Goal: Information Seeking & Learning: Learn about a topic

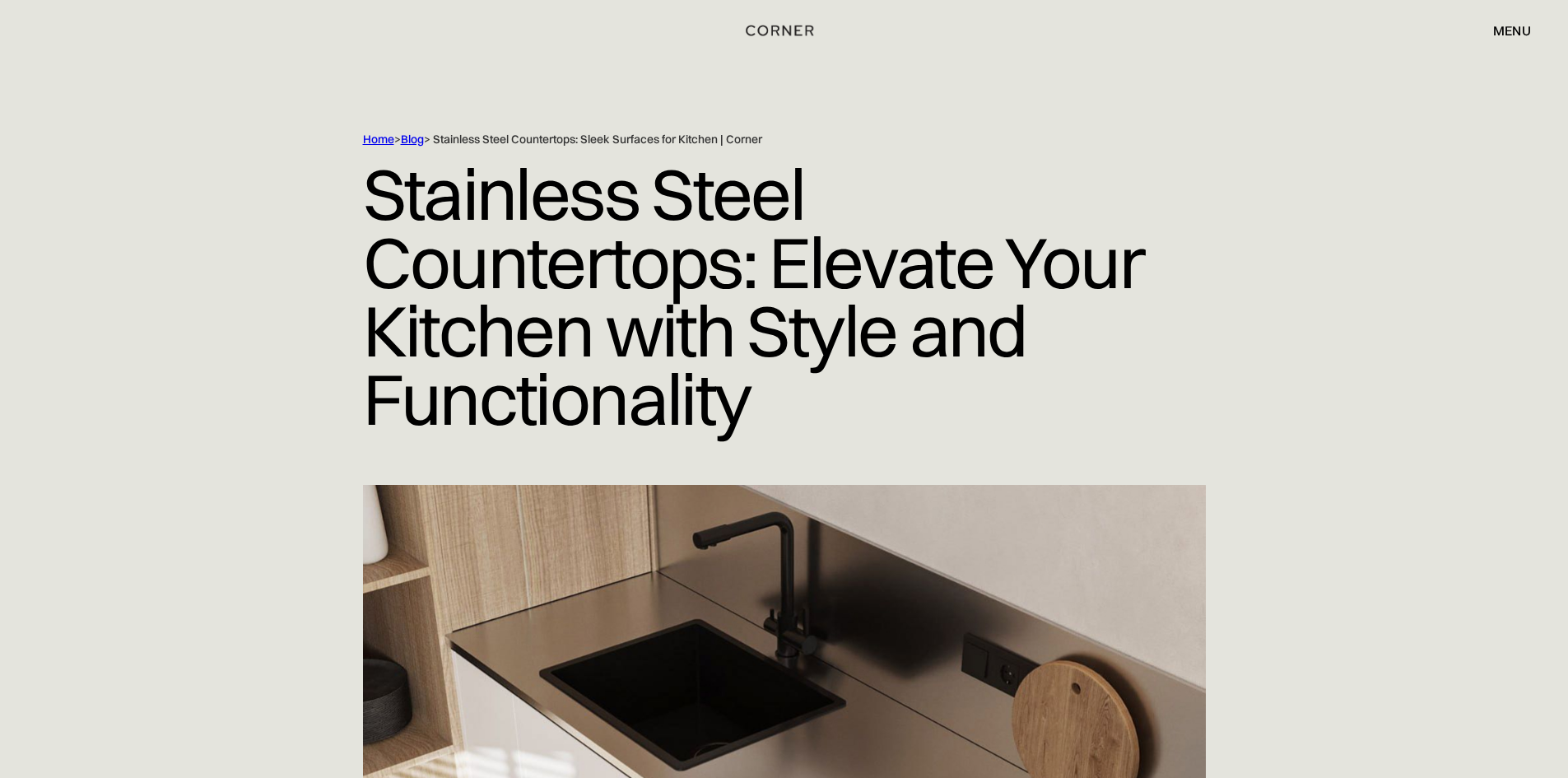
click at [413, 136] on link "Blog" at bounding box center [412, 138] width 23 height 15
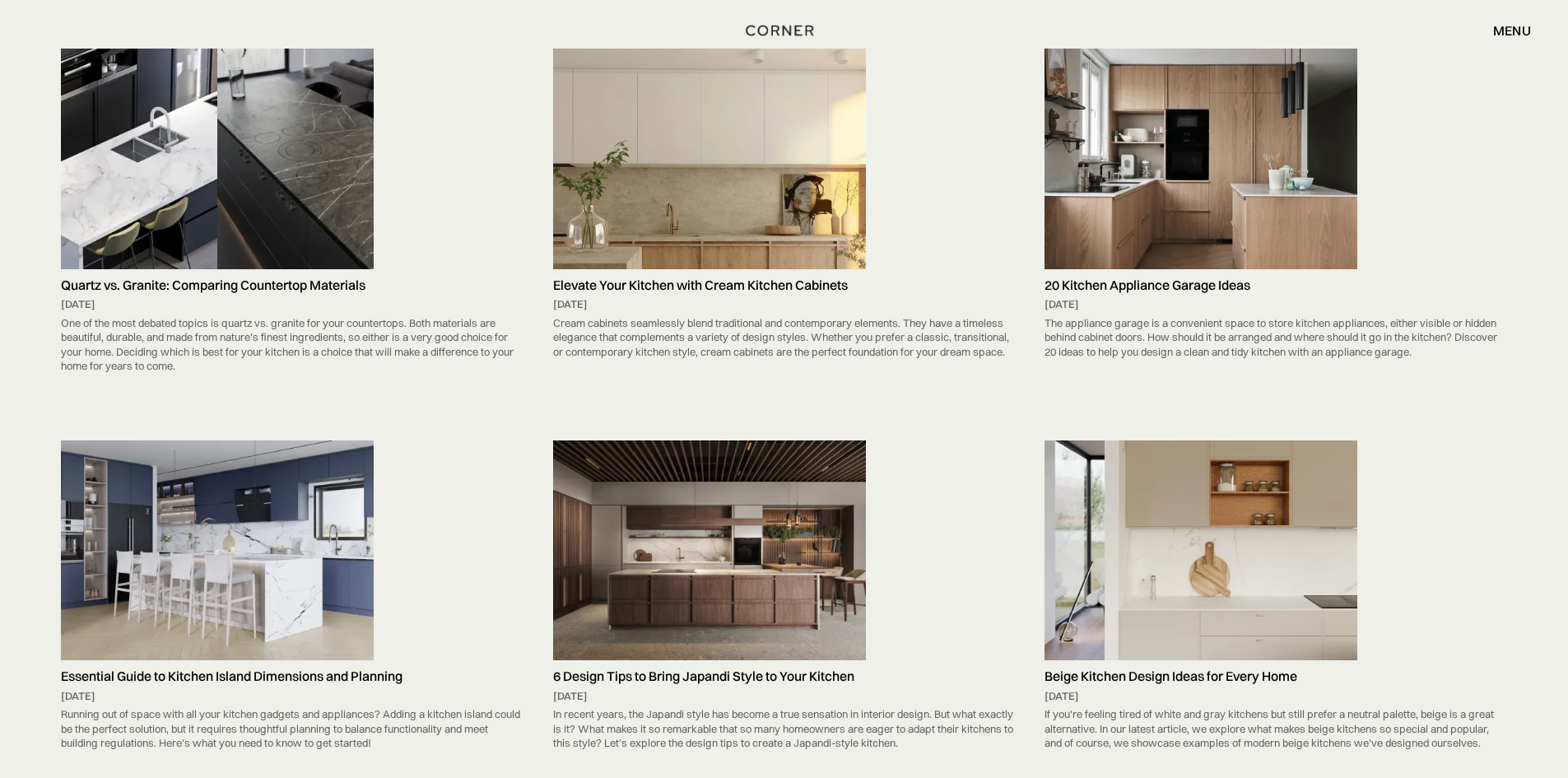
scroll to position [9796, 0]
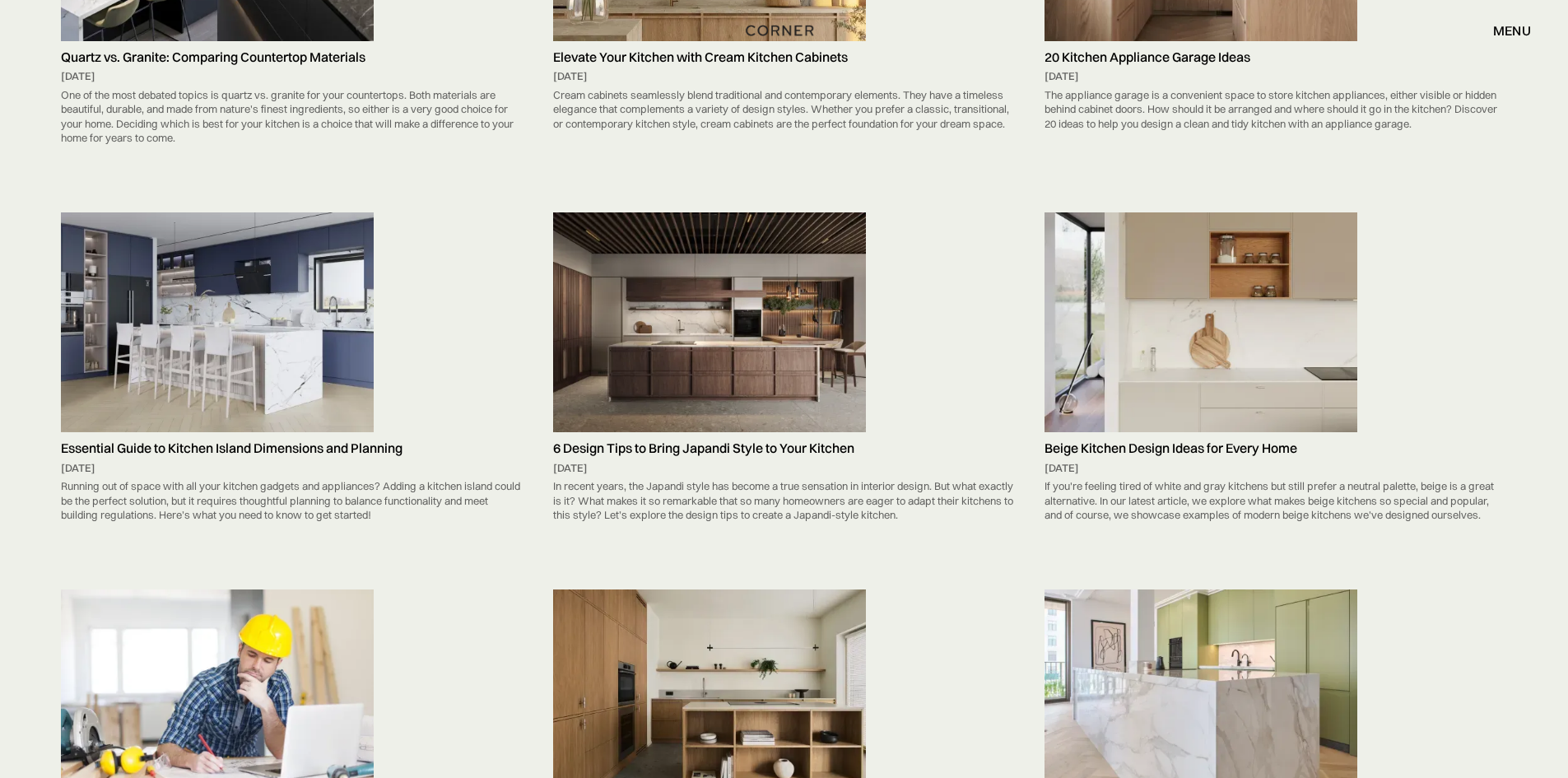
drag, startPoint x: 752, startPoint y: 331, endPoint x: 796, endPoint y: 340, distance: 44.9
click at [796, 340] on img at bounding box center [709, 322] width 313 height 220
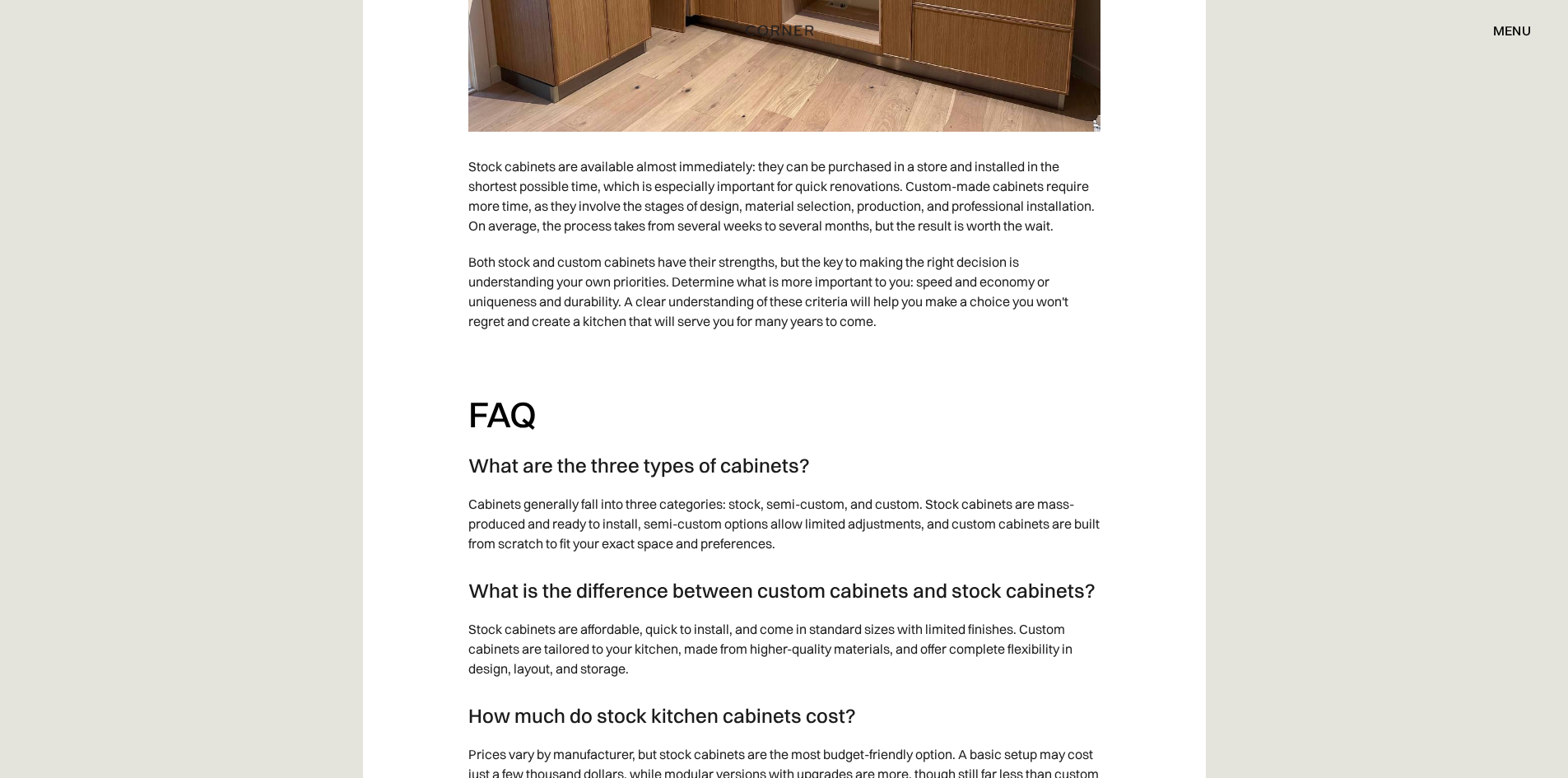
scroll to position [6949, 0]
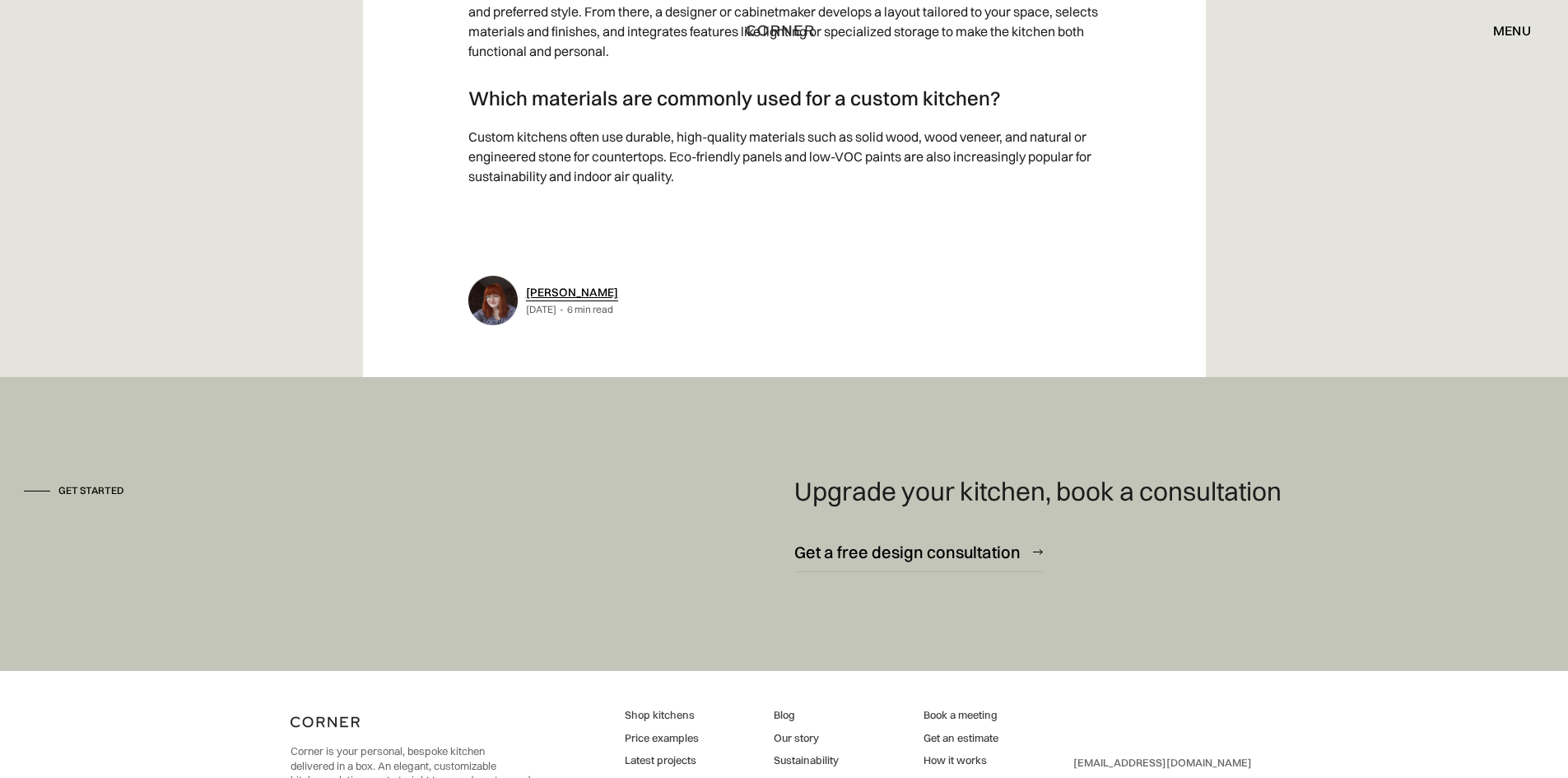
scroll to position [8643, 0]
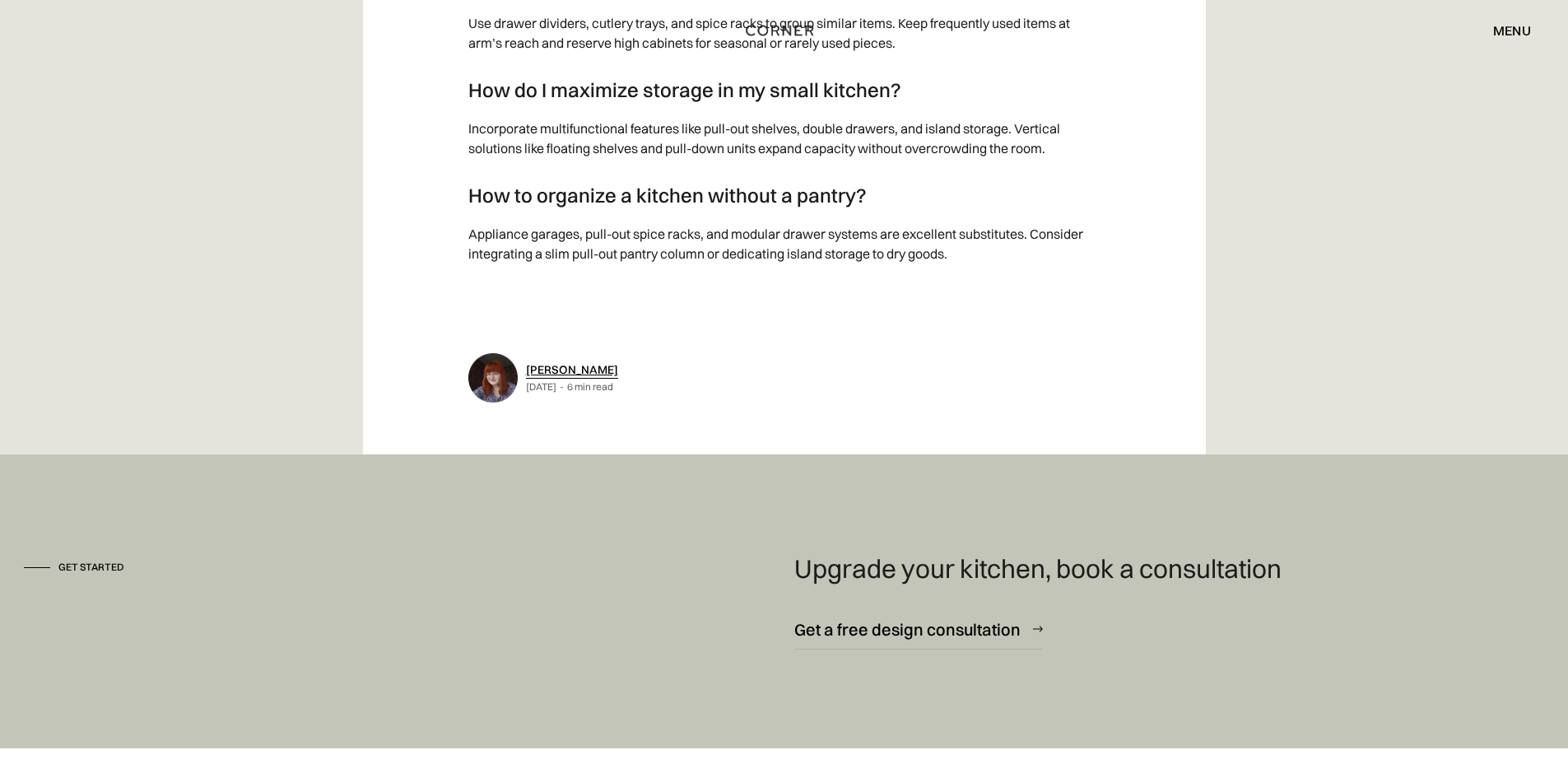
scroll to position [15337, 0]
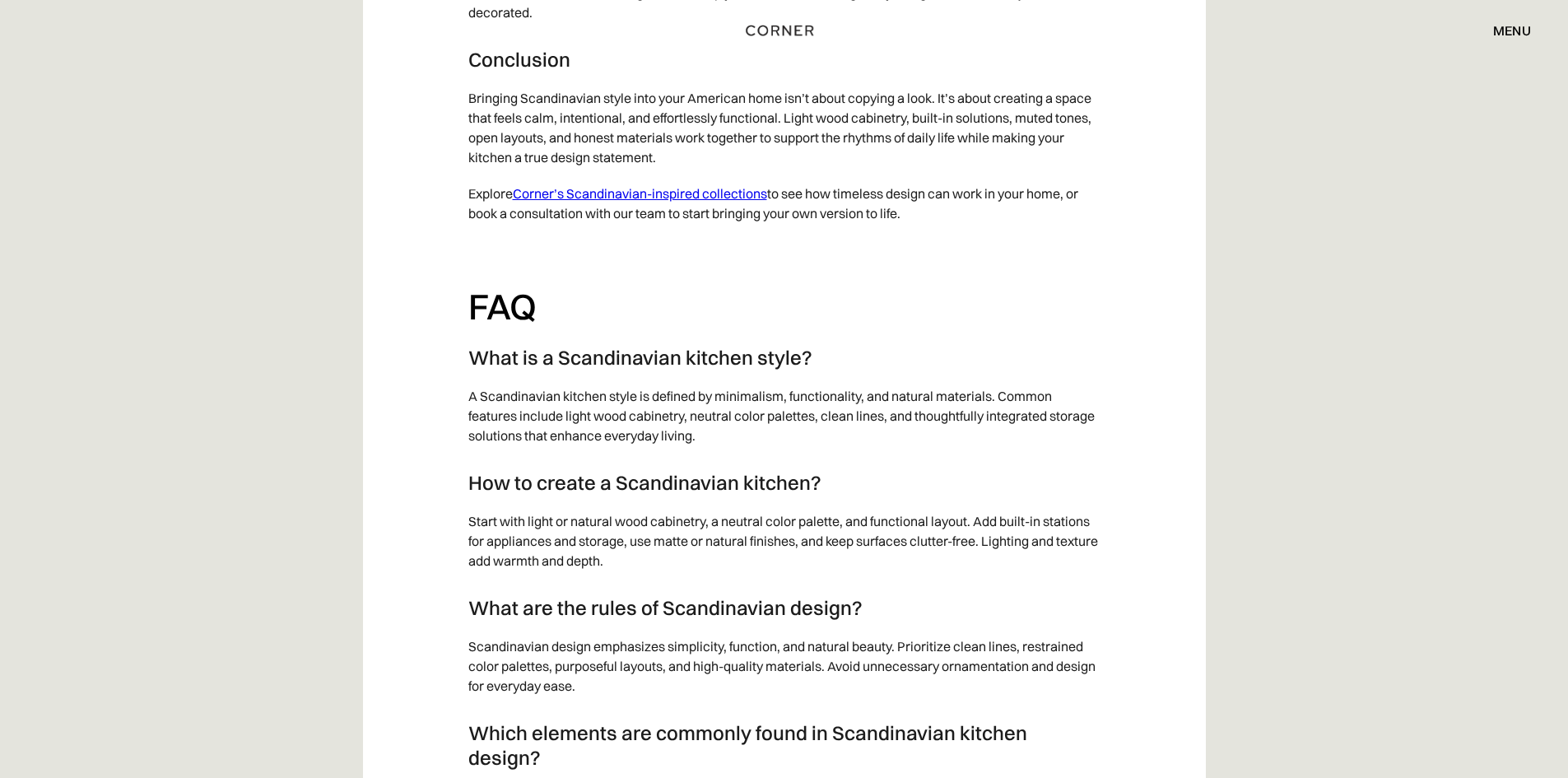
scroll to position [5762, 0]
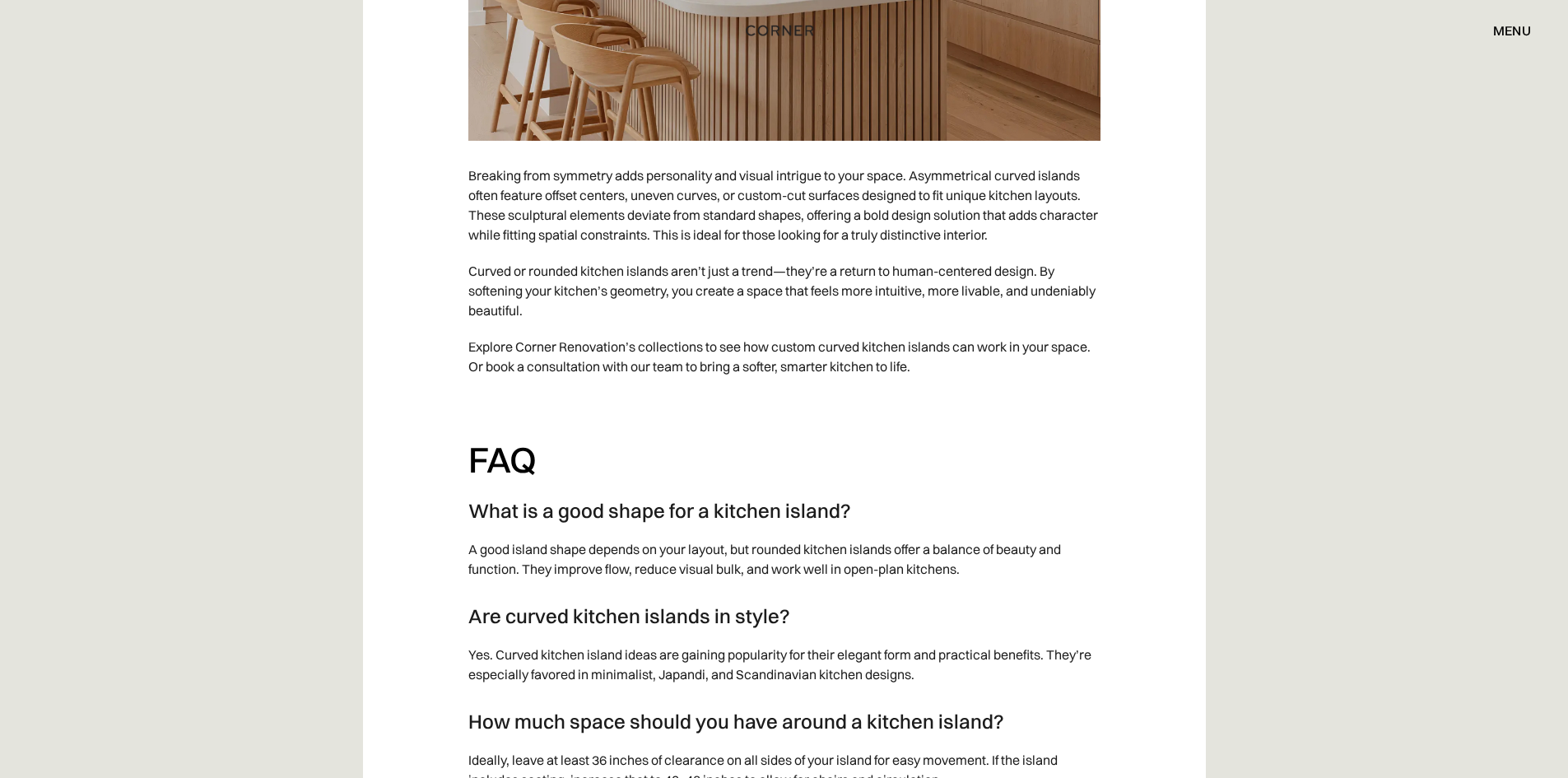
scroll to position [10125, 0]
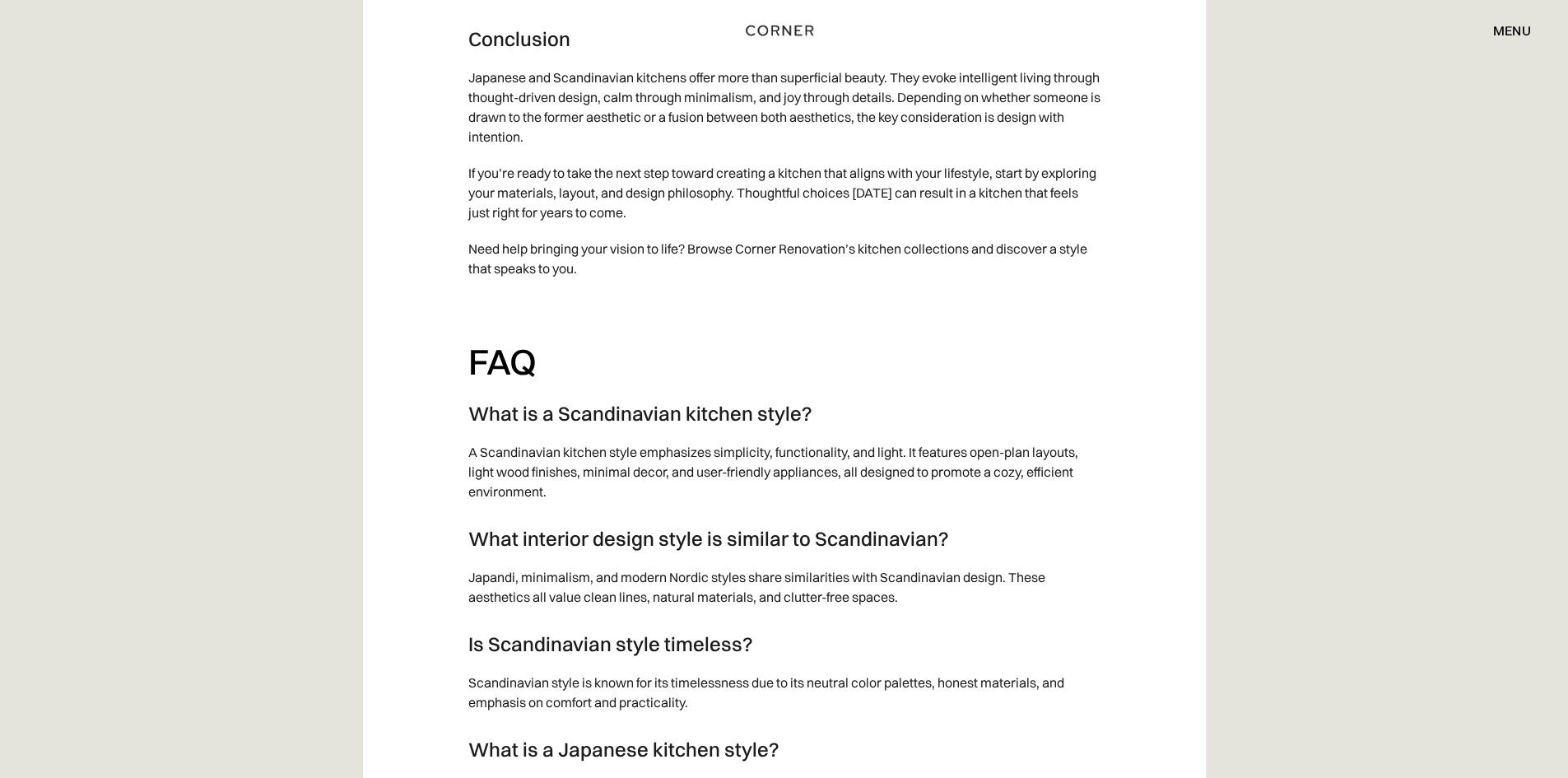
scroll to position [11442, 0]
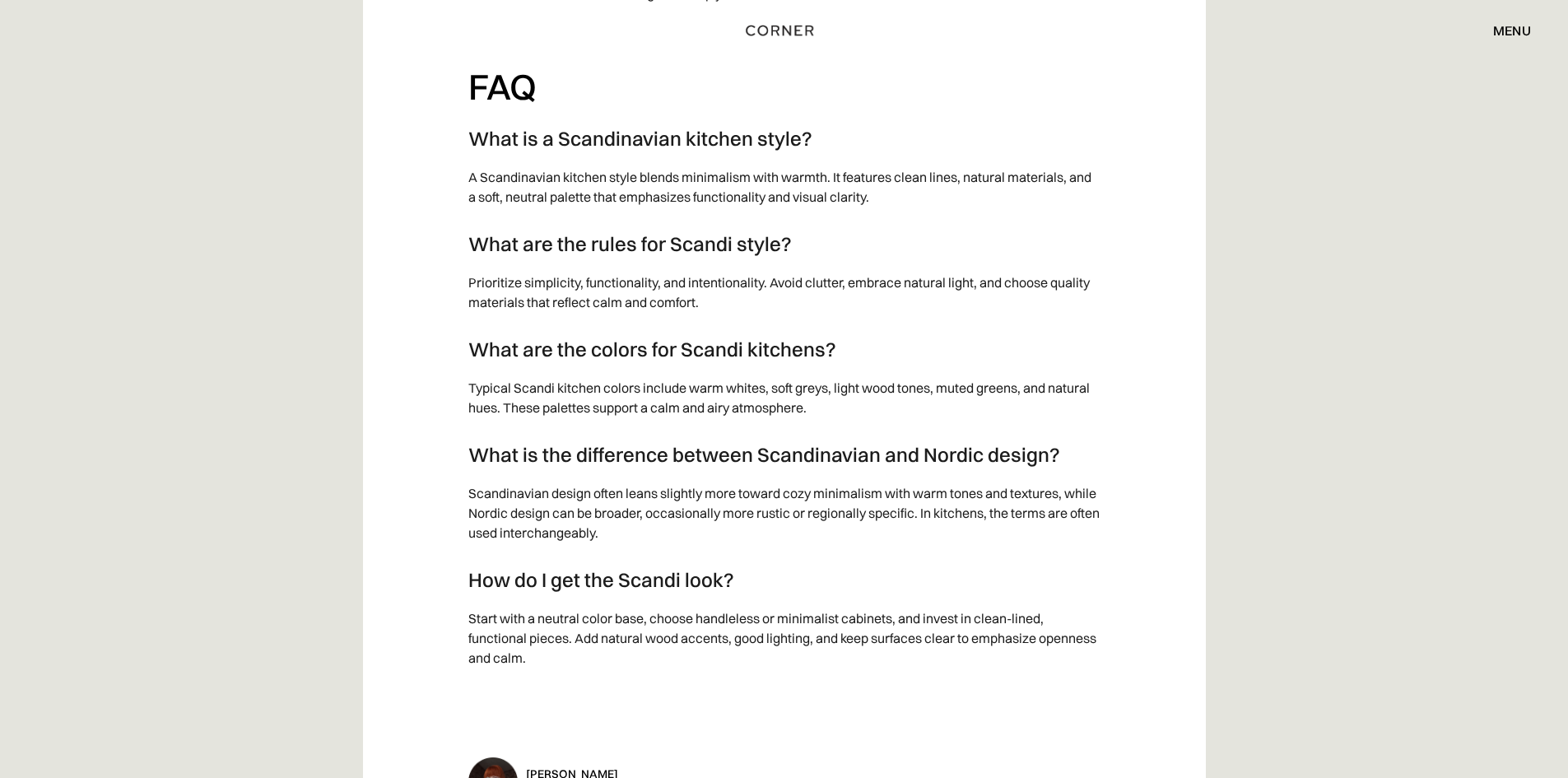
scroll to position [14981, 0]
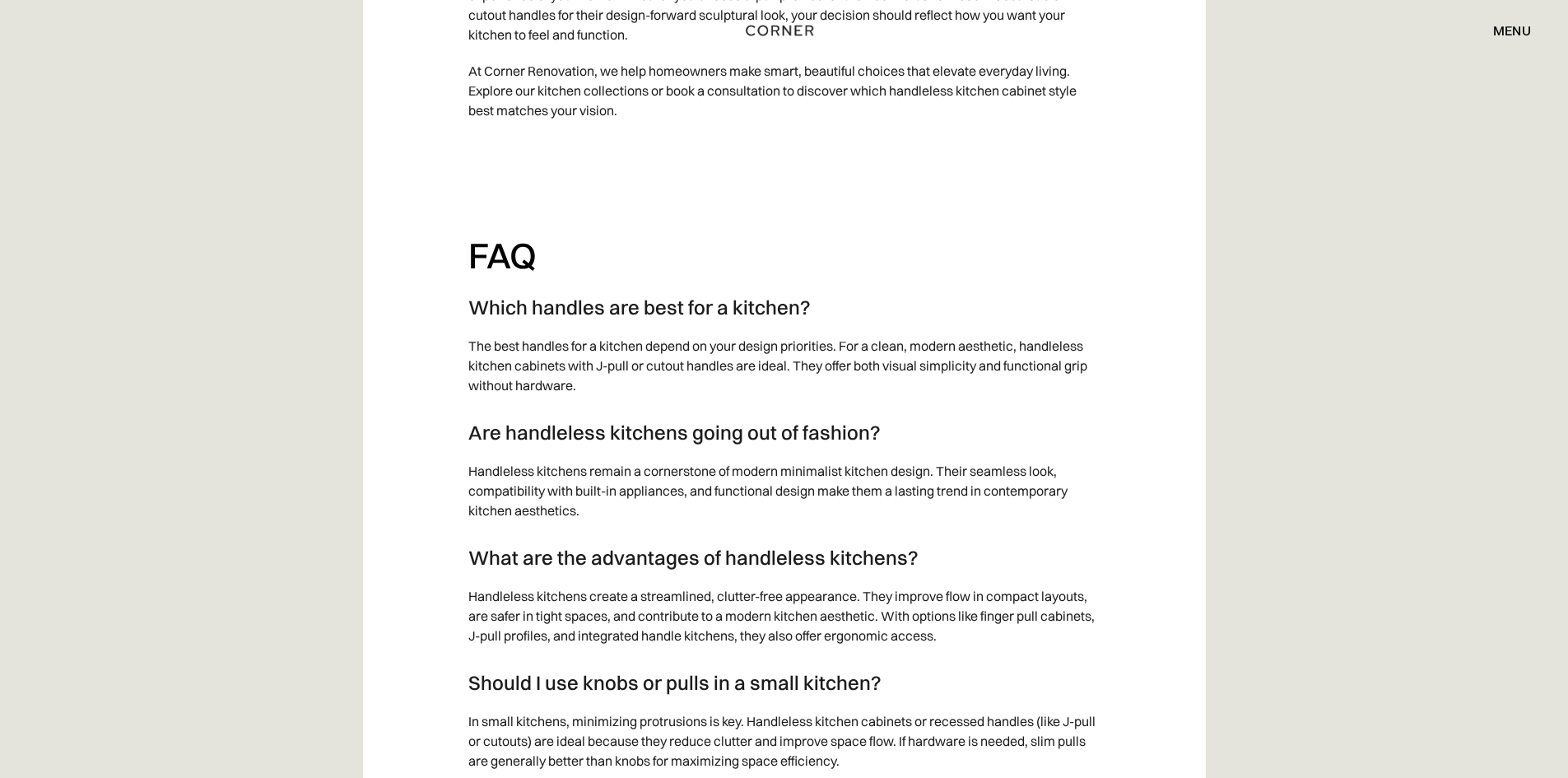
scroll to position [7738, 0]
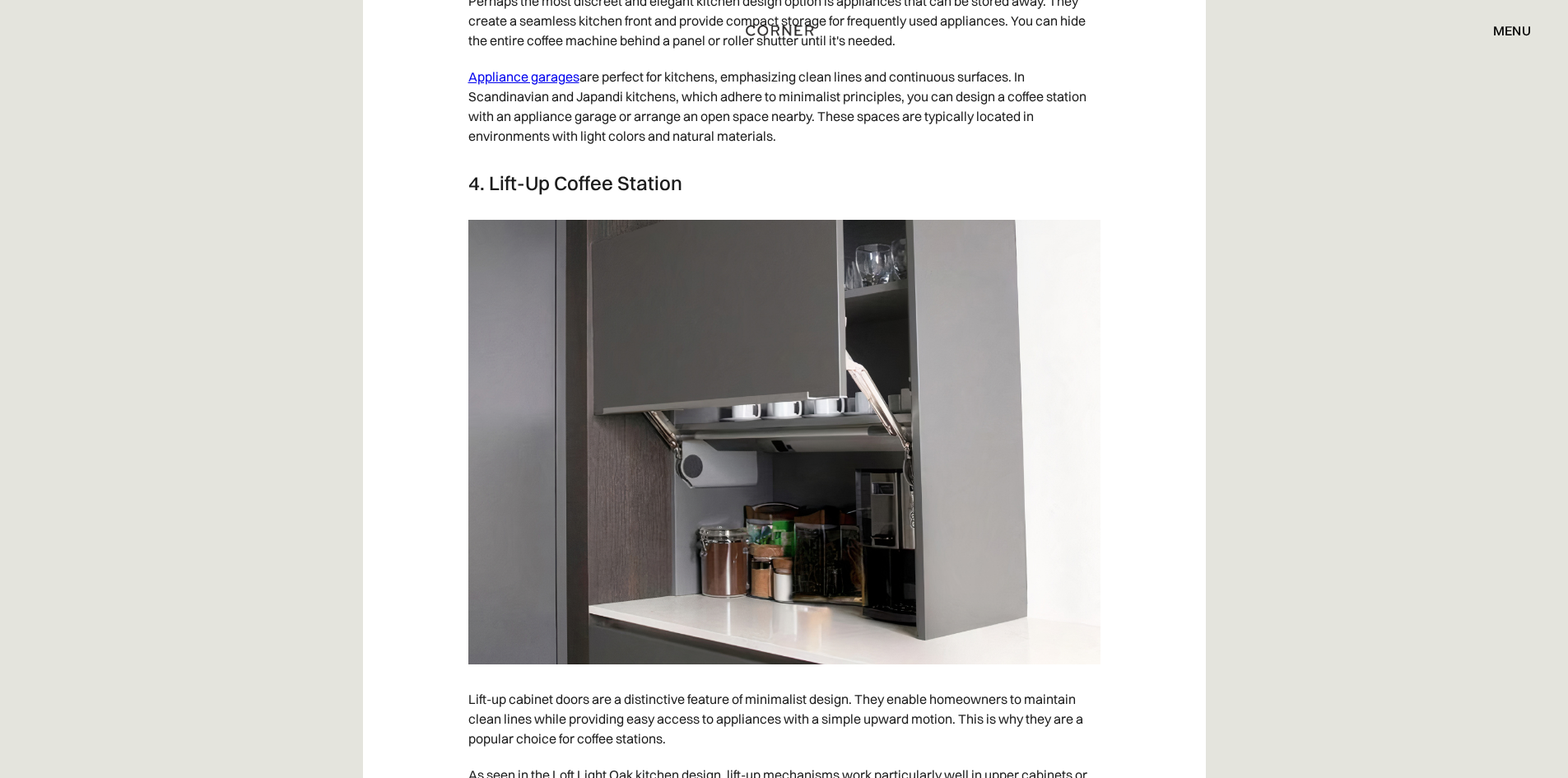
scroll to position [4033, 0]
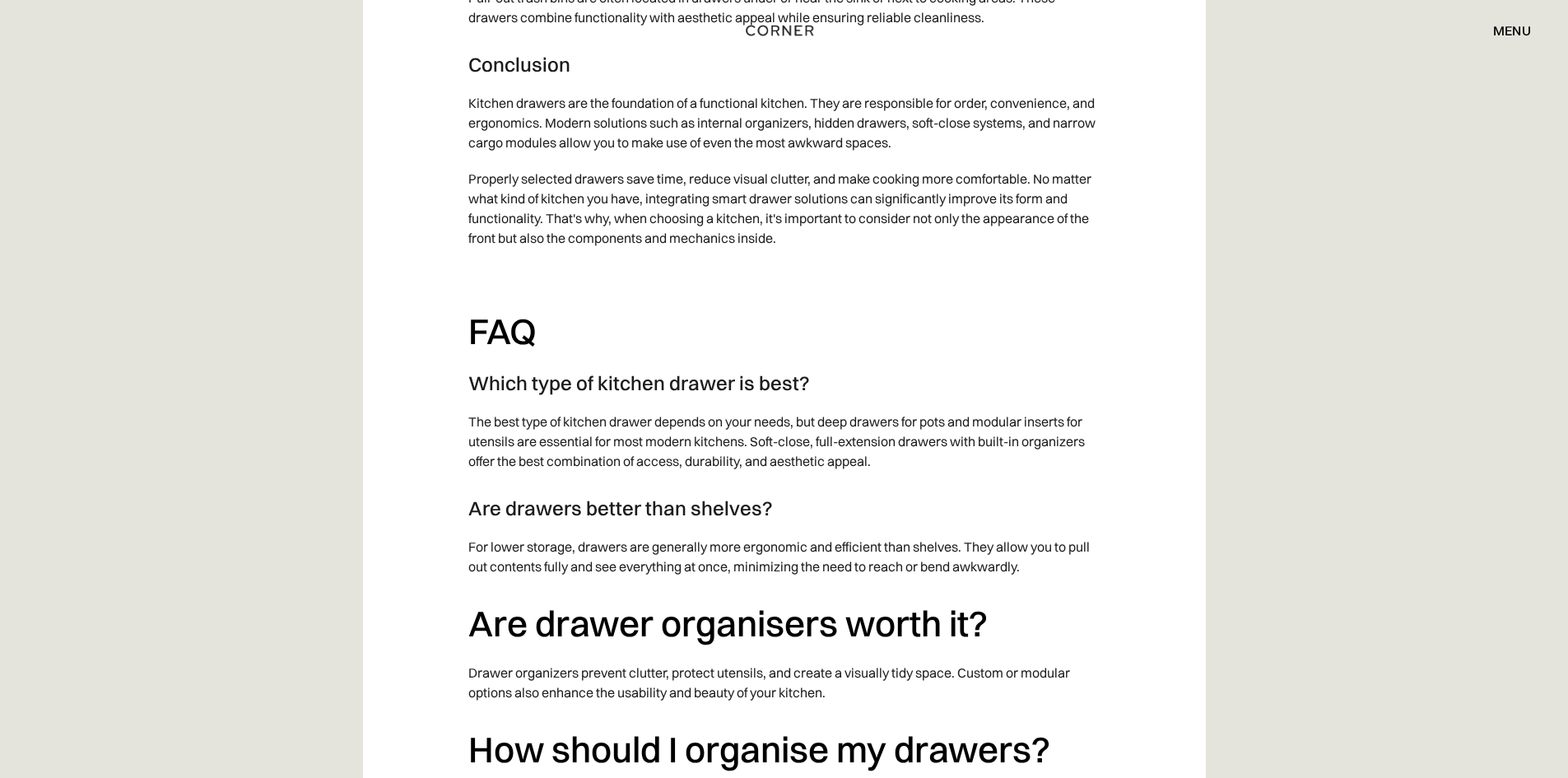
scroll to position [8890, 0]
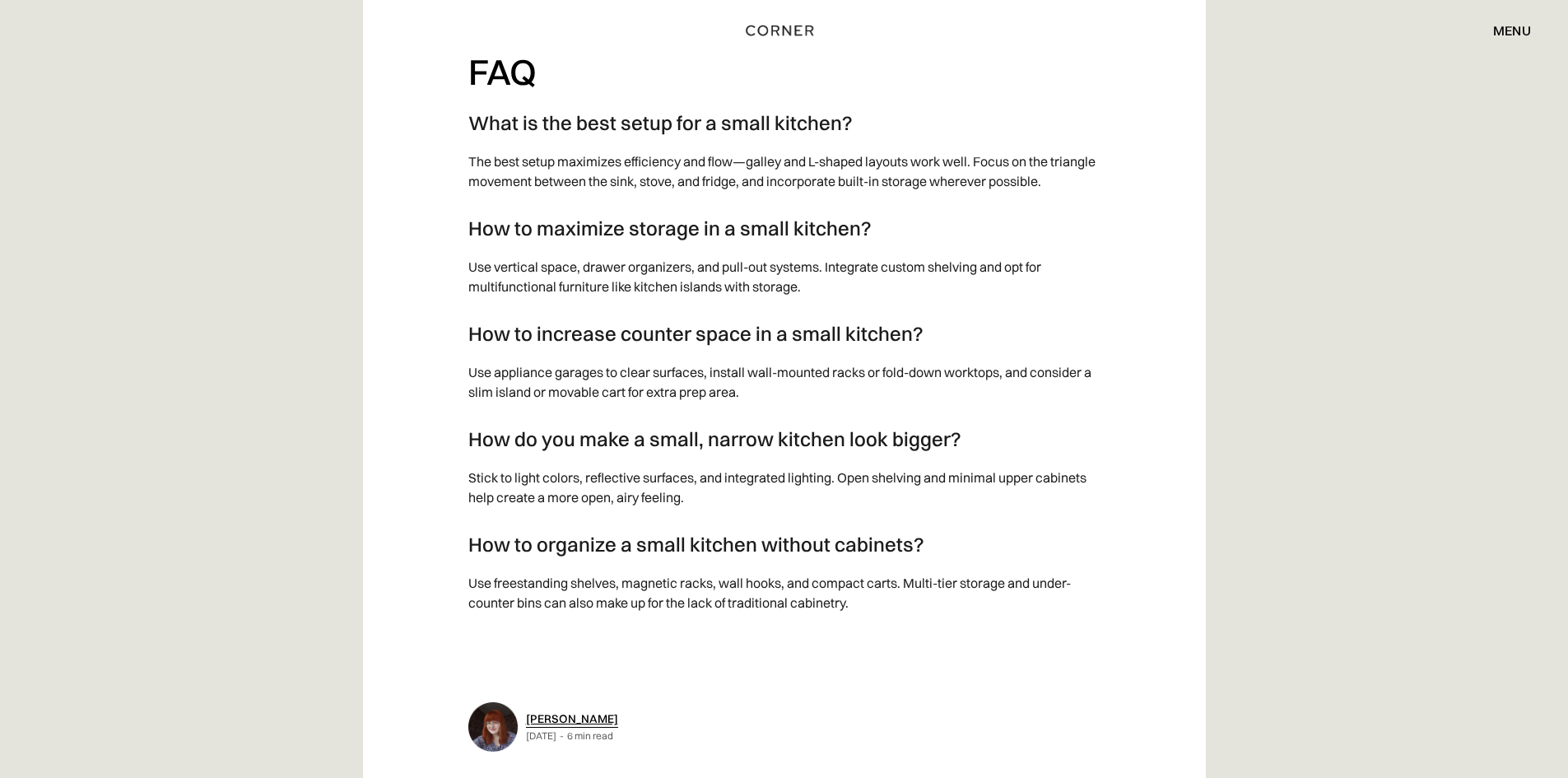
scroll to position [7984, 0]
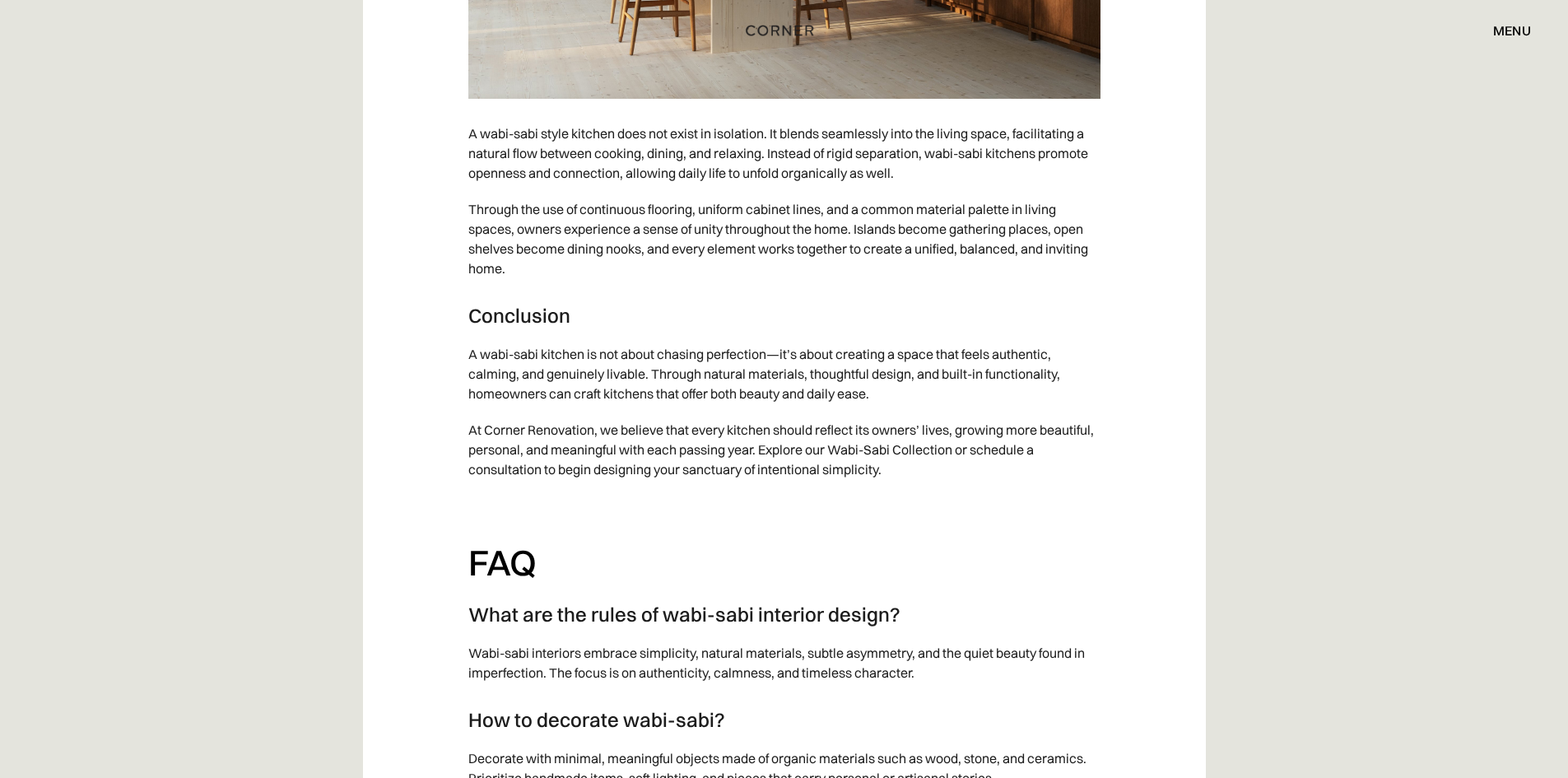
scroll to position [8973, 0]
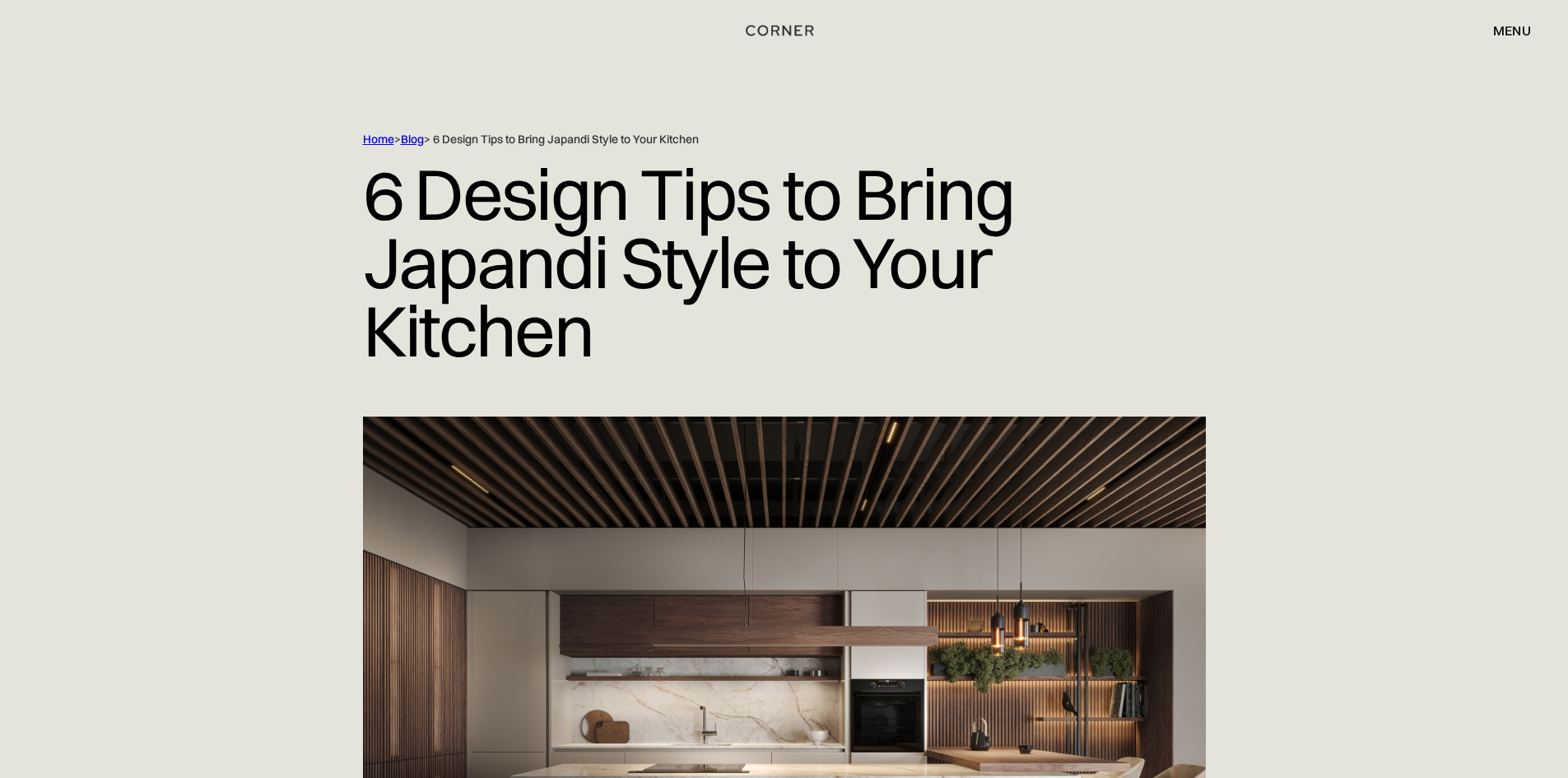
drag, startPoint x: 0, startPoint y: 0, endPoint x: 353, endPoint y: 304, distance: 465.9
click at [354, 304] on div "Home > Blog > 6 Design Tips to Bring Japandi Style to Your Kitchen 6 Design Tip…" at bounding box center [784, 273] width 1054 height 284
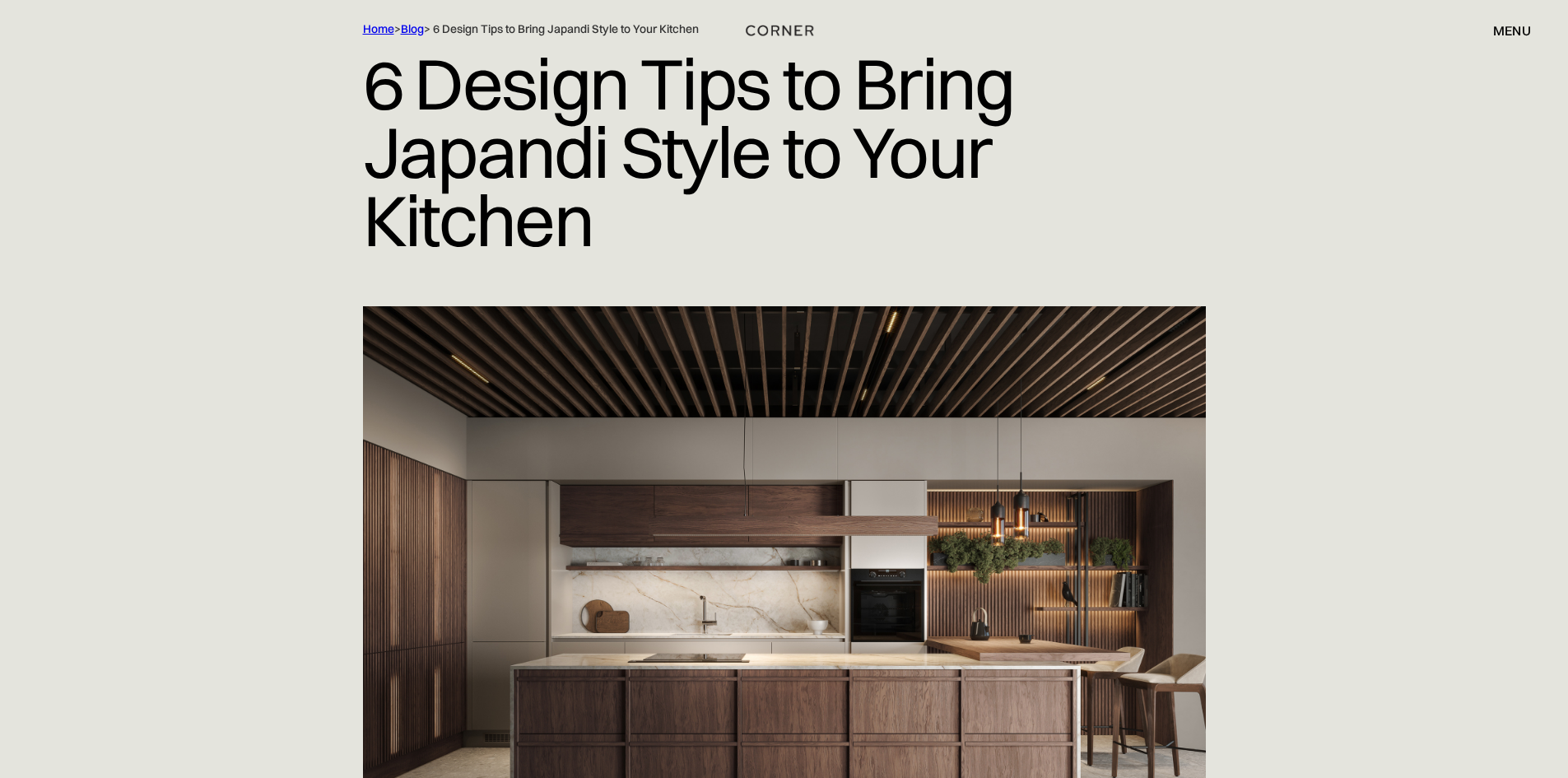
scroll to position [494, 0]
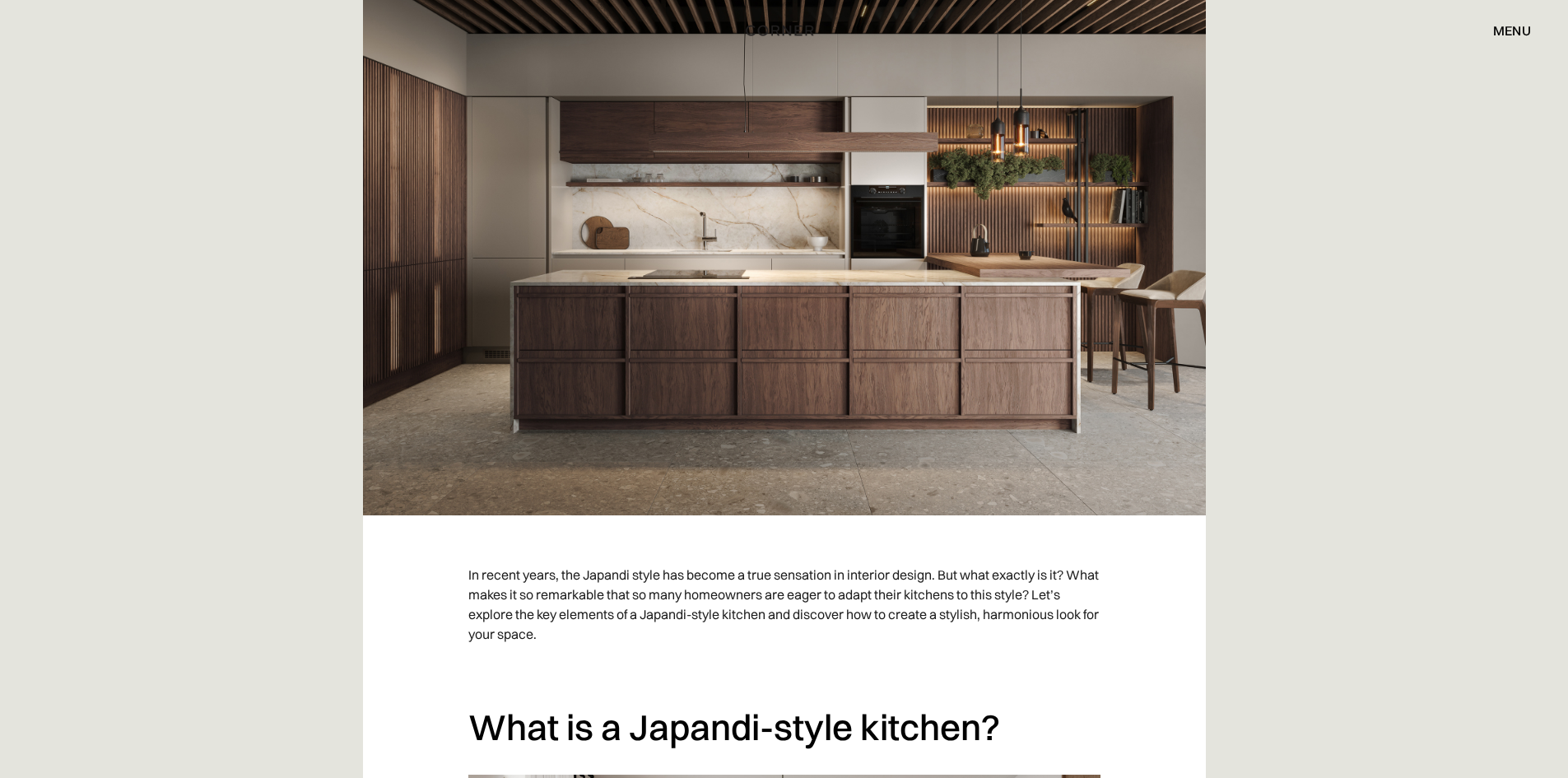
drag, startPoint x: 756, startPoint y: 167, endPoint x: 97, endPoint y: 124, distance: 660.4
click at [97, 124] on div "Home > Blog > 6 Design Tips to Bring Japandi Style to Your Kitchen 6 Design Tip…" at bounding box center [784, 11] width 1568 height 1009
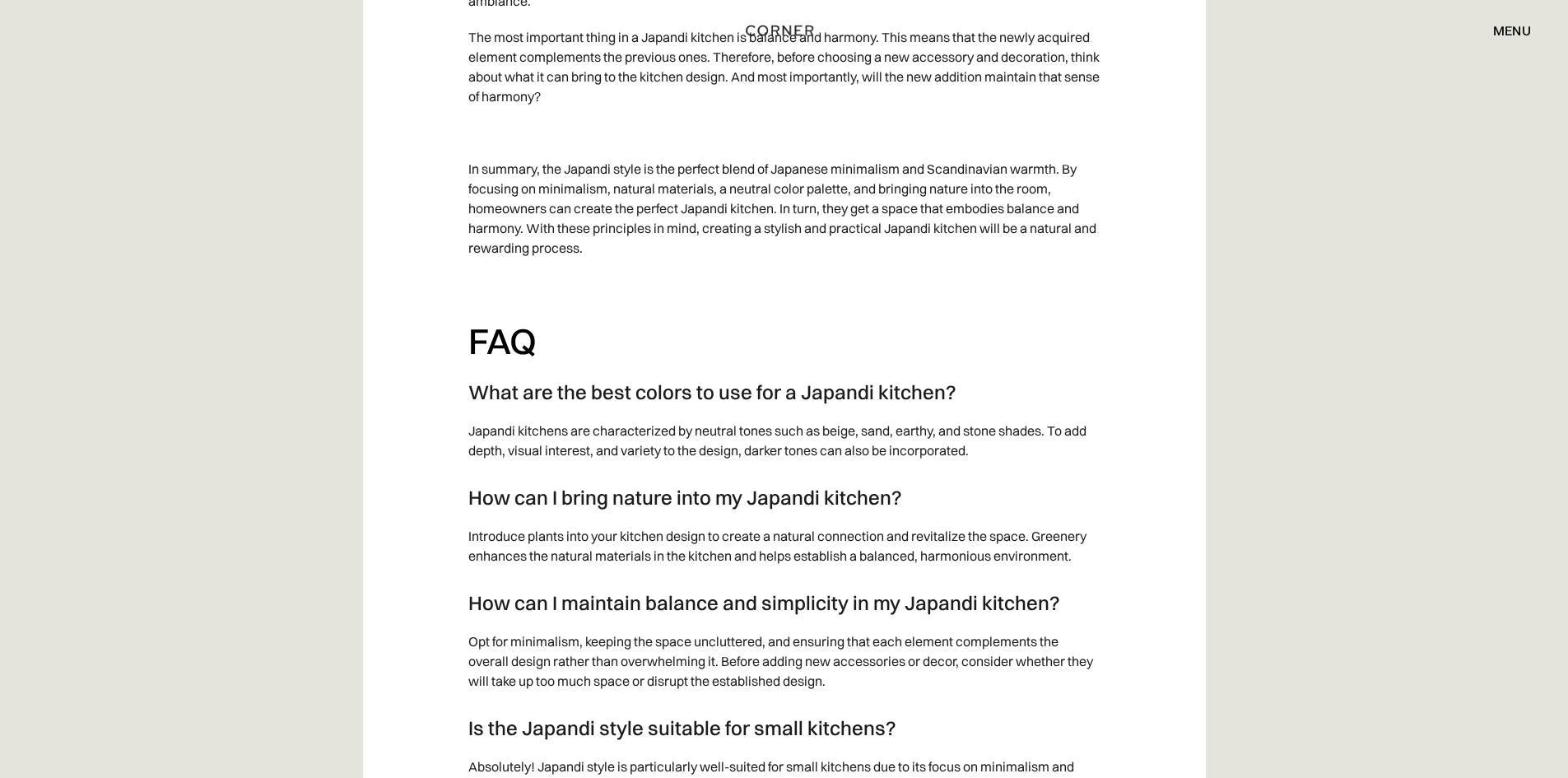
scroll to position [6420, 0]
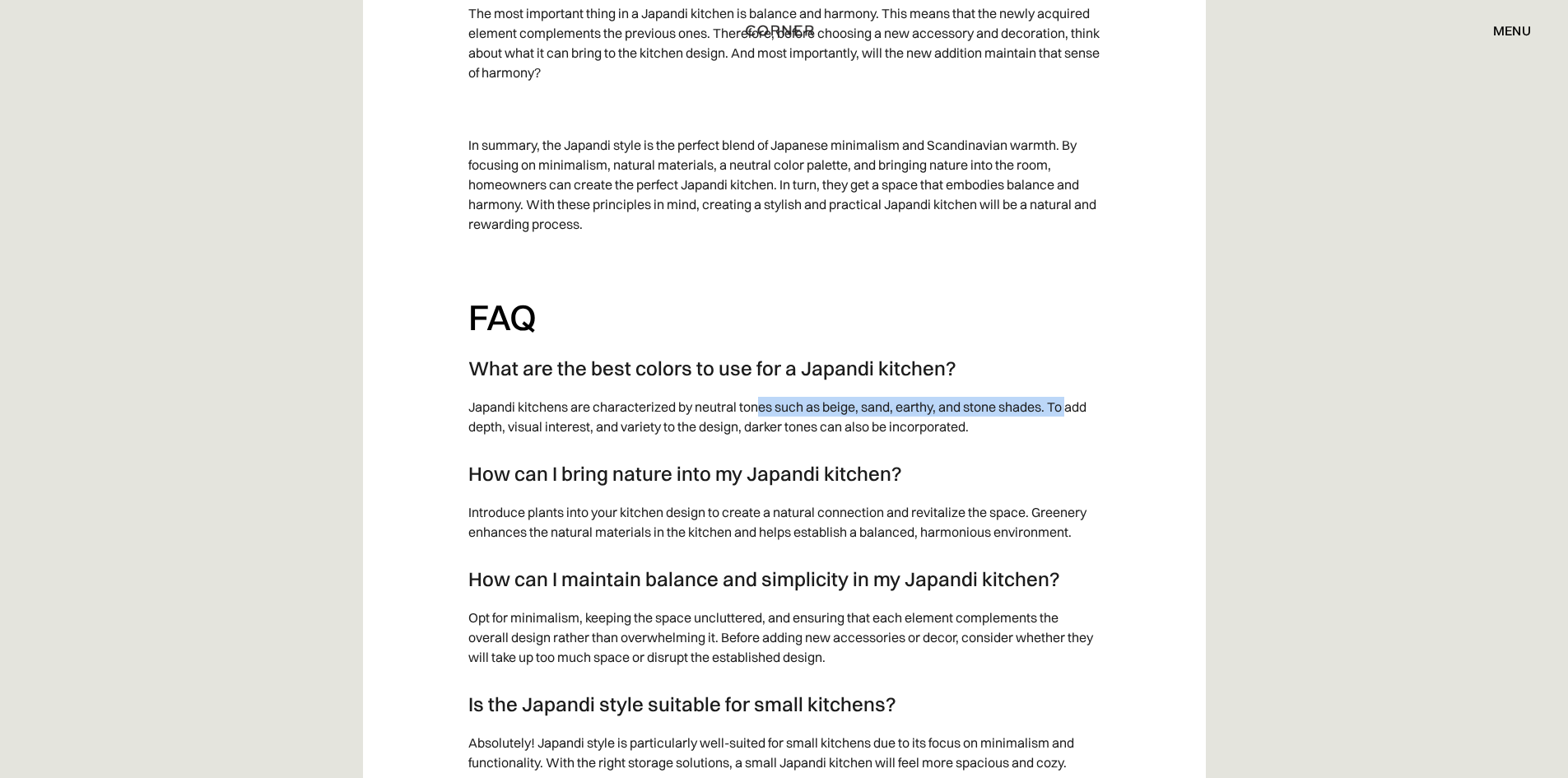
drag, startPoint x: 805, startPoint y: 405, endPoint x: 1071, endPoint y: 396, distance: 266.2
click at [1071, 396] on p "Japandi kitchens are characterized by neutral tones such as beige, sand, earthy…" at bounding box center [784, 417] width 632 height 56
click at [1068, 411] on p "Japandi kitchens are characterized by neutral tones such as beige, sand, earthy…" at bounding box center [784, 417] width 632 height 56
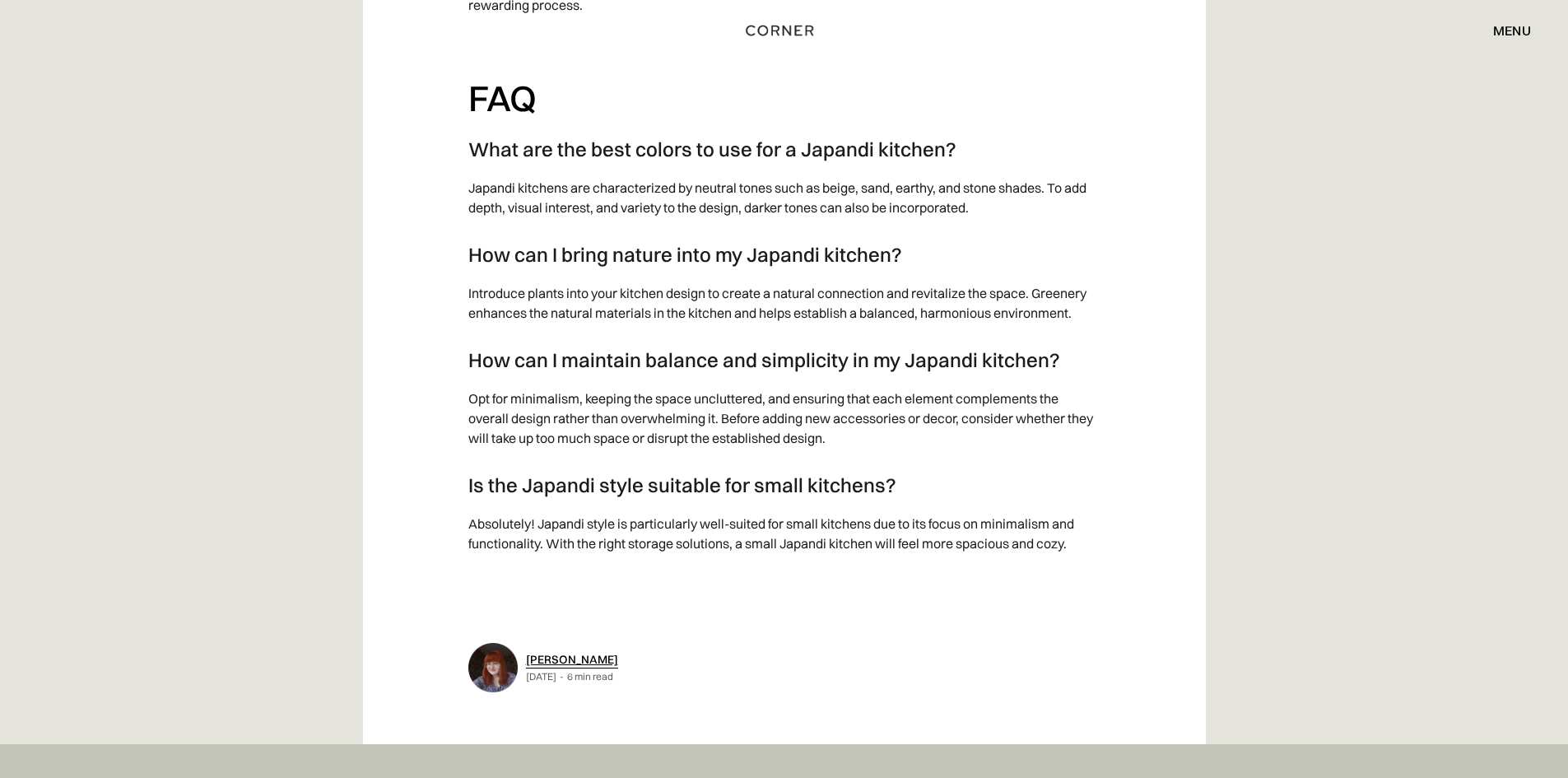
scroll to position [6667, 0]
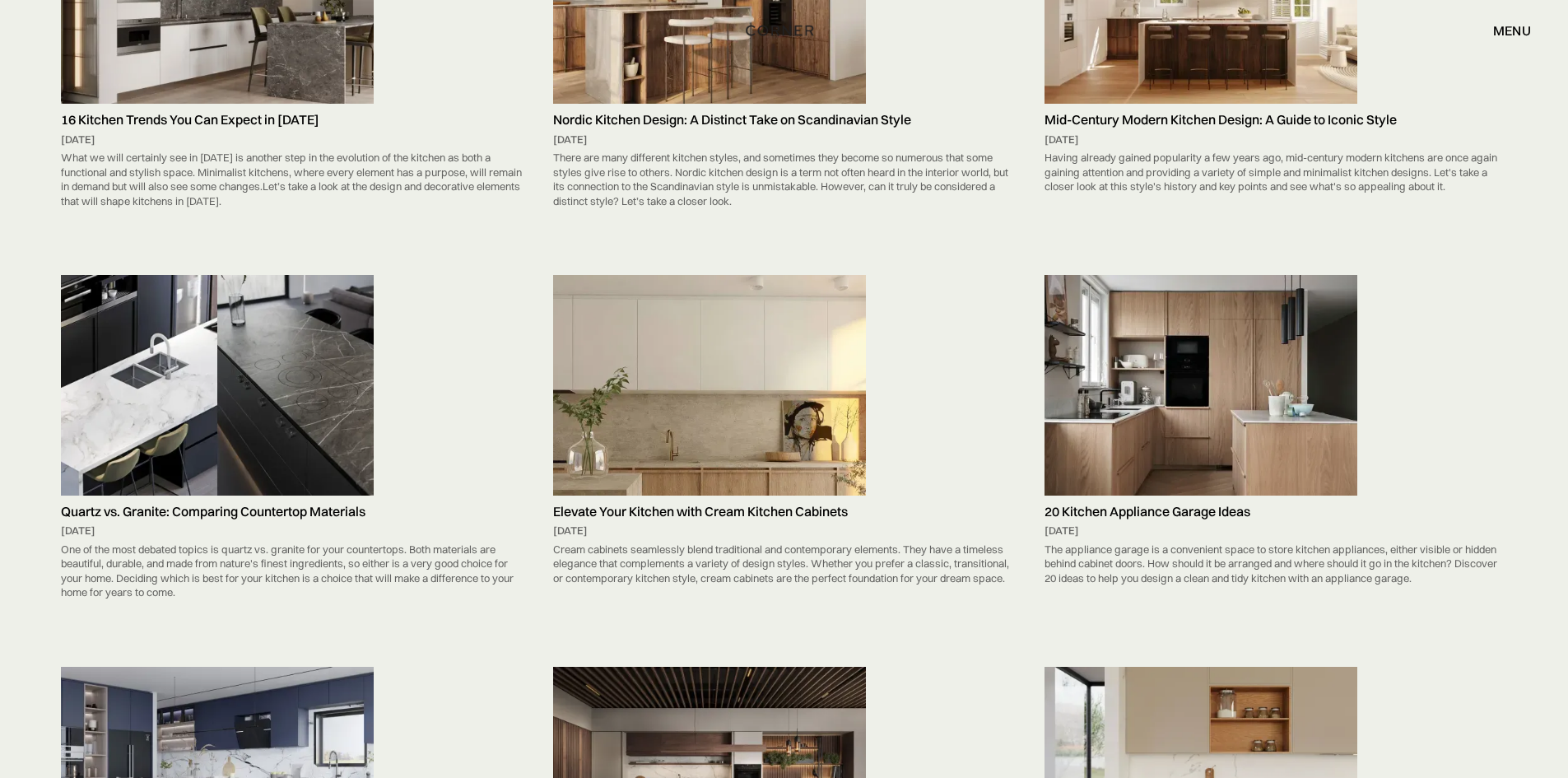
scroll to position [9458, 0]
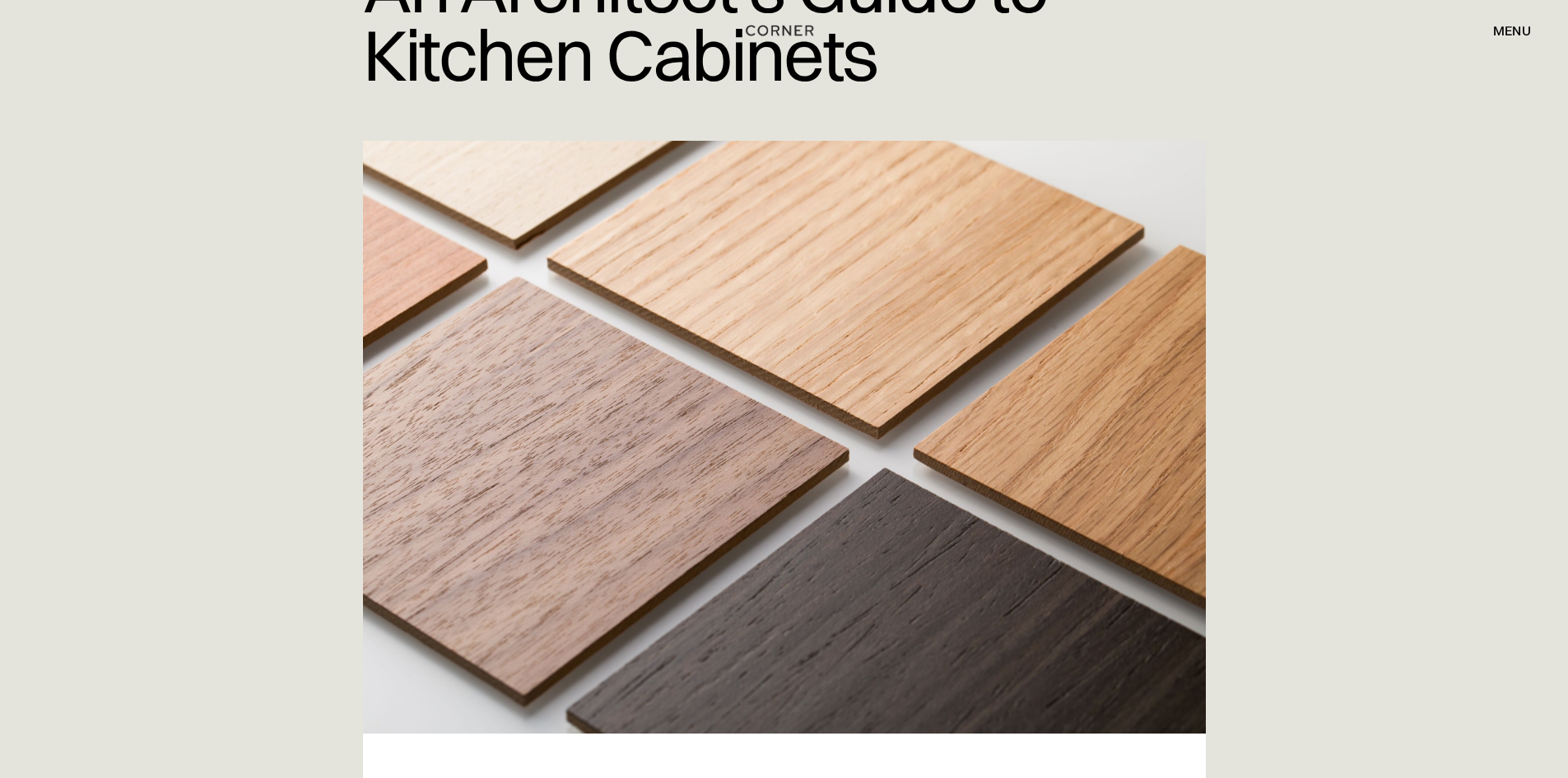
scroll to position [247, 0]
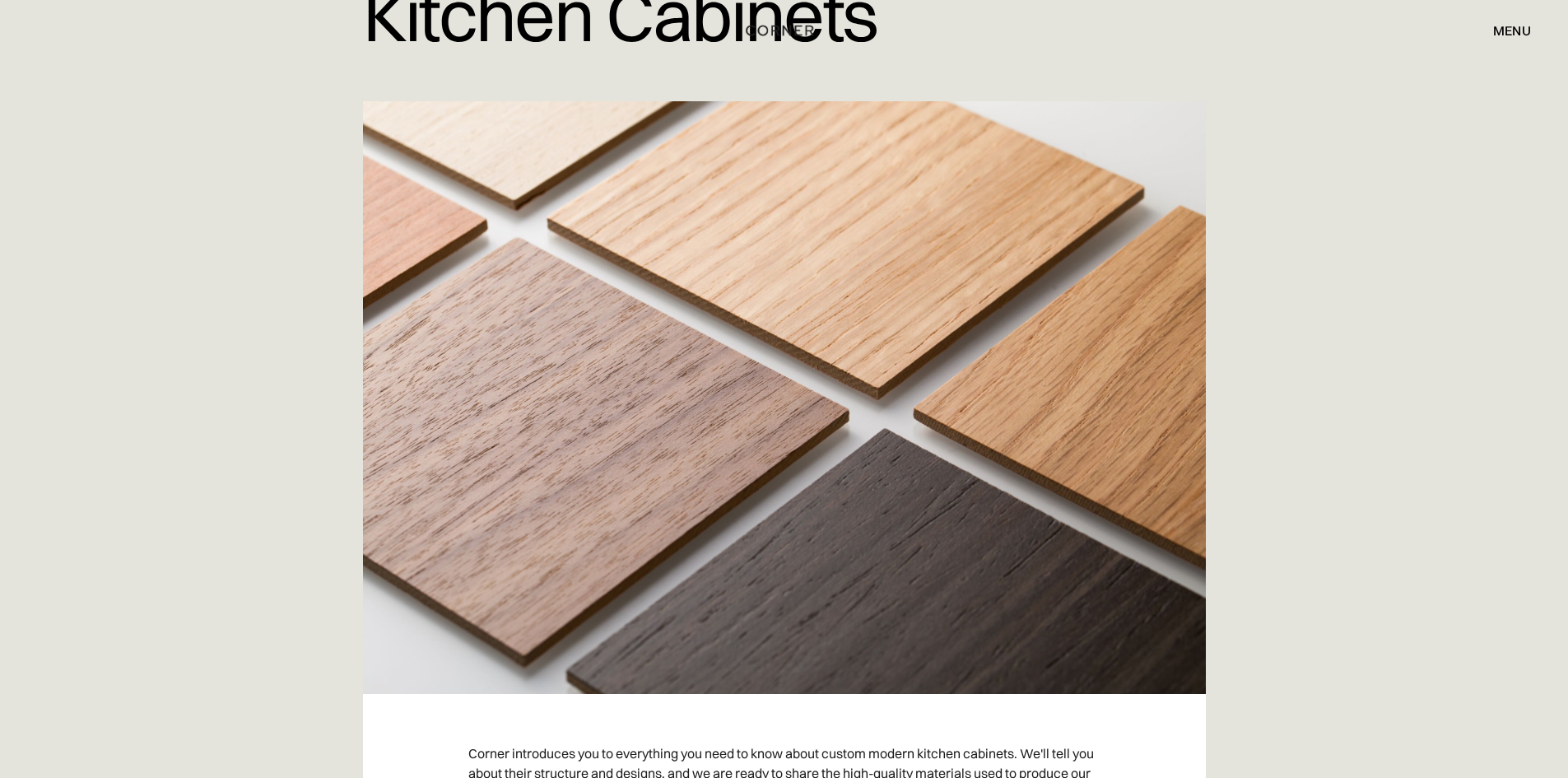
drag, startPoint x: 588, startPoint y: 518, endPoint x: 588, endPoint y: 527, distance: 9.0
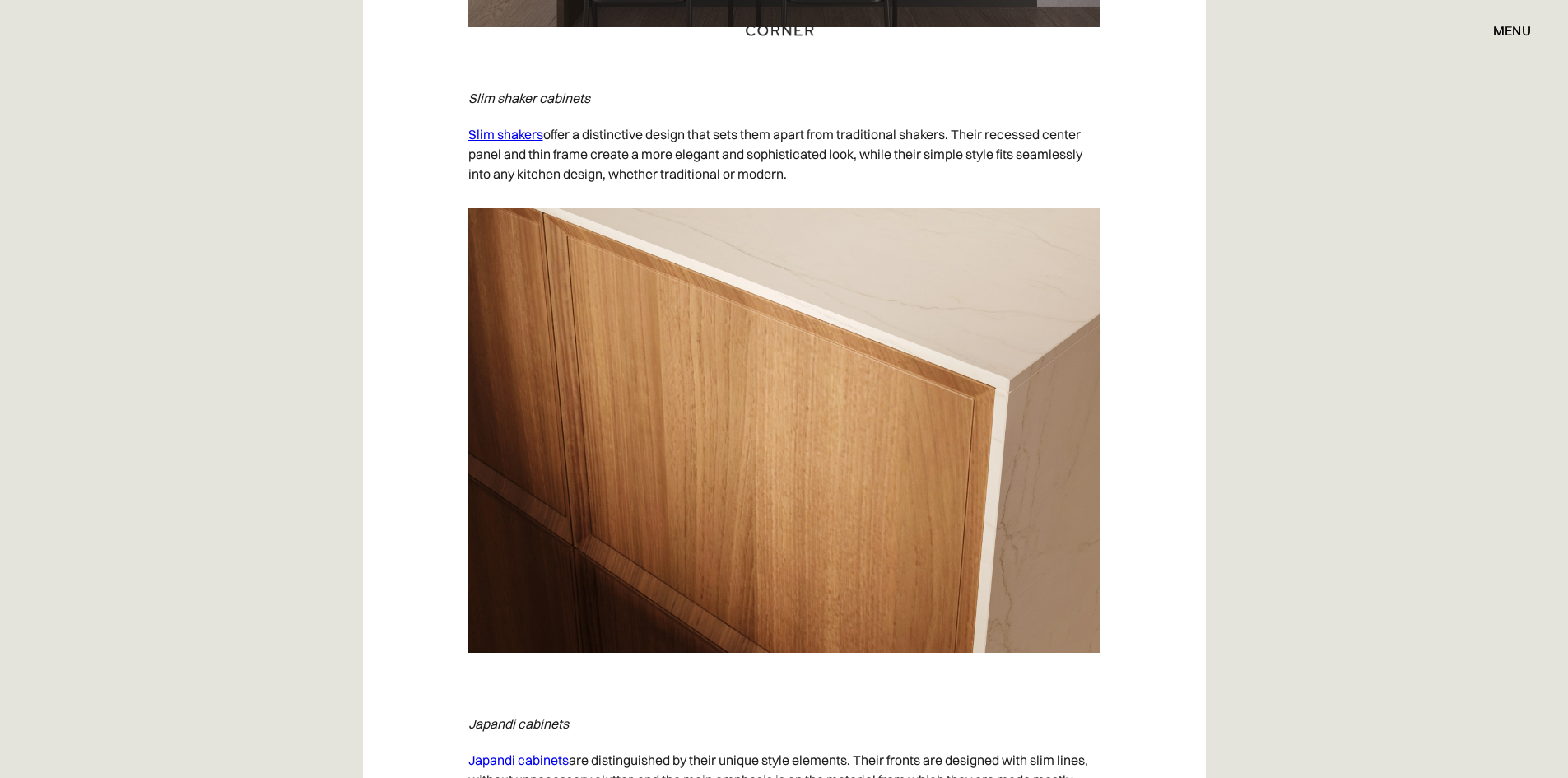
scroll to position [7491, 0]
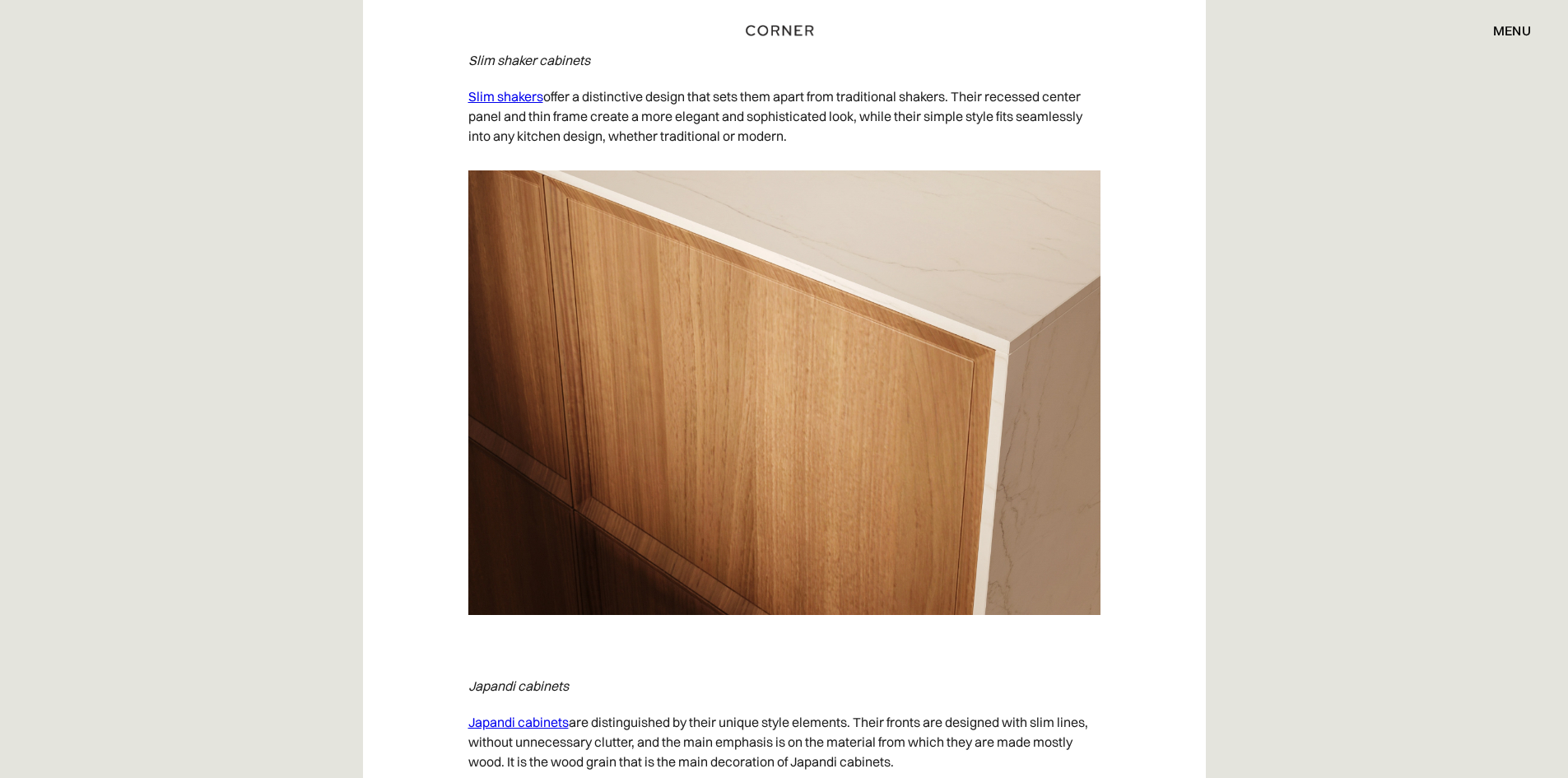
click at [532, 99] on link "Slim shakers" at bounding box center [506, 96] width 75 height 17
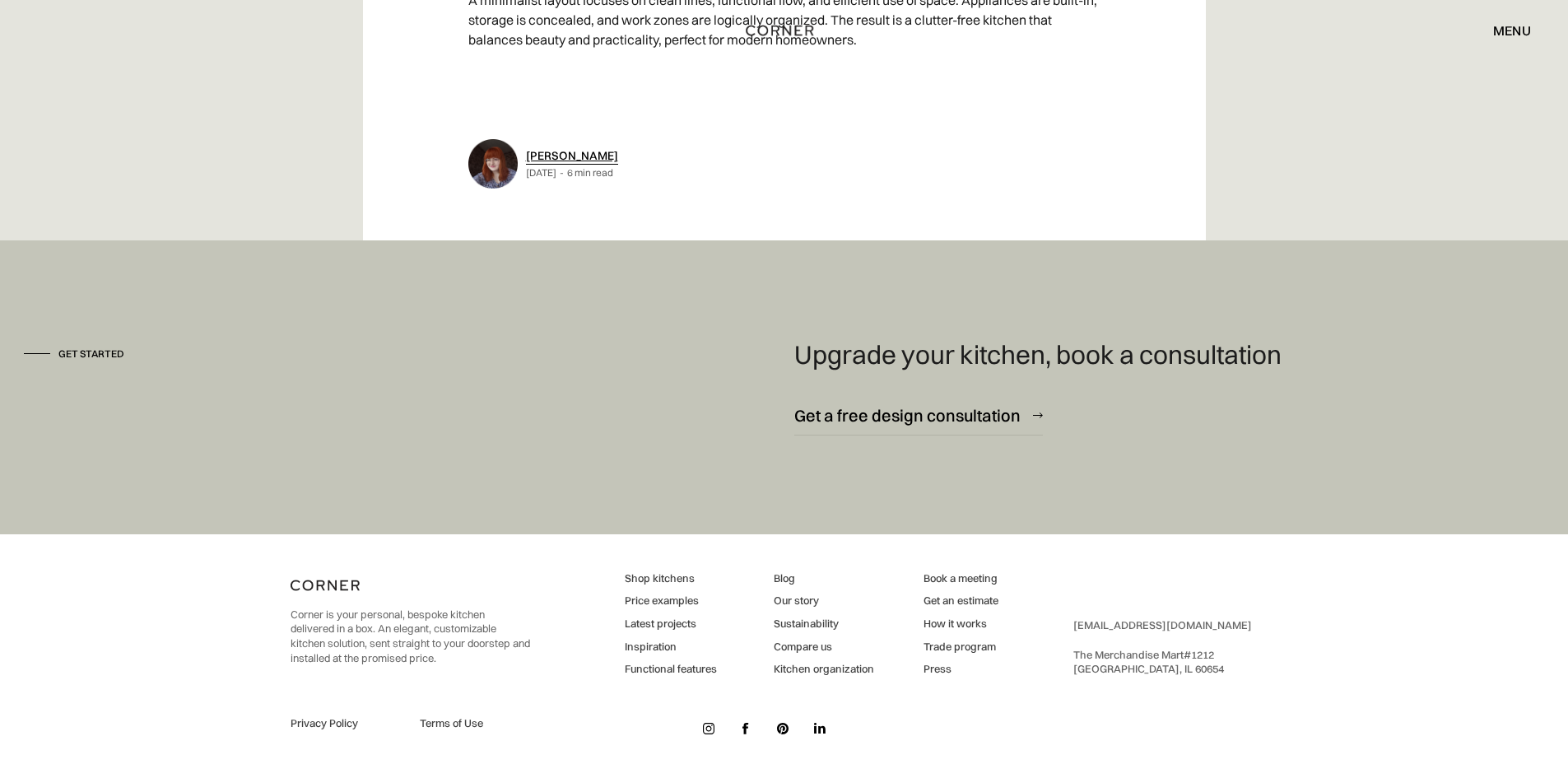
scroll to position [7583, 0]
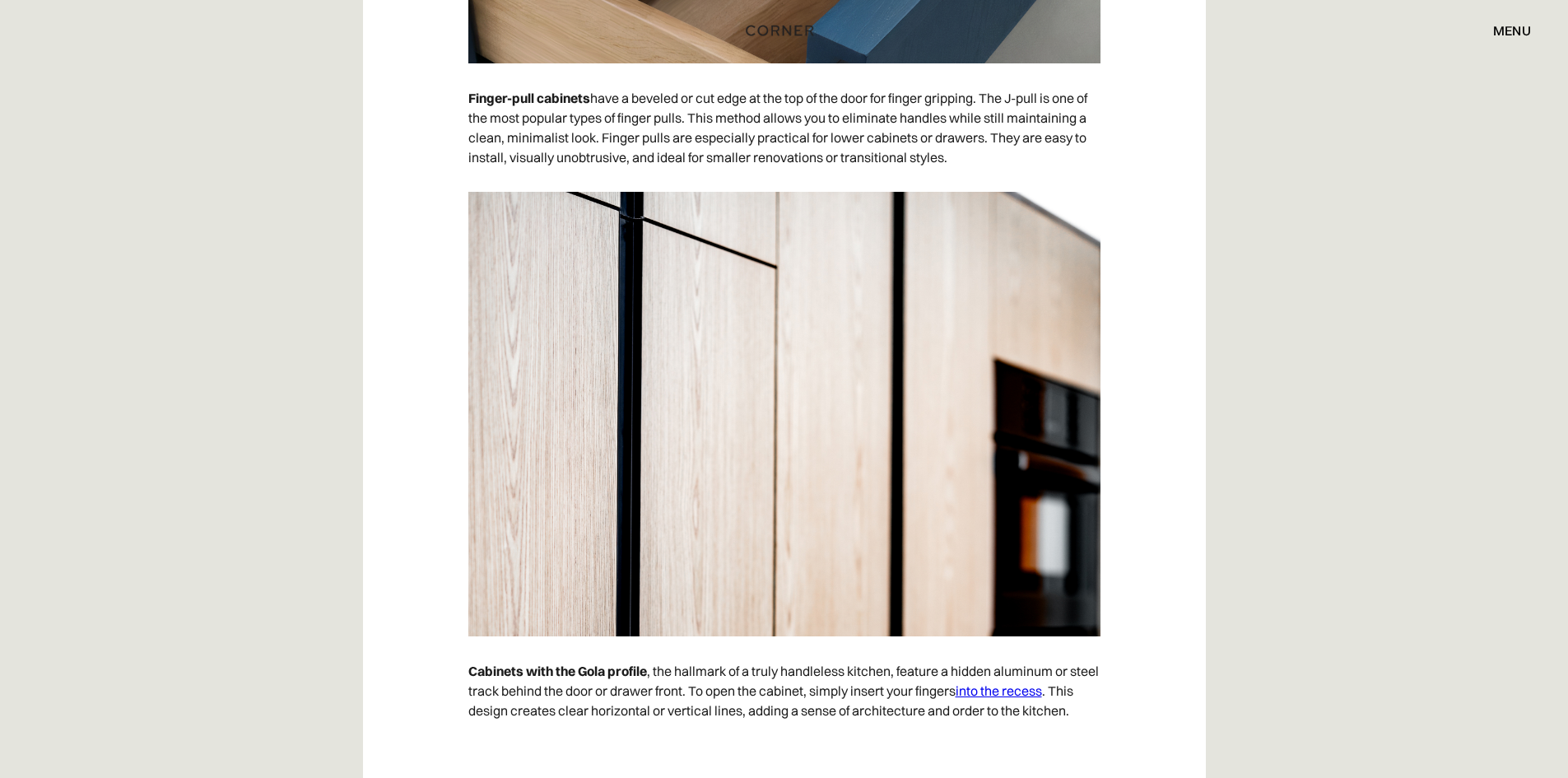
scroll to position [3786, 0]
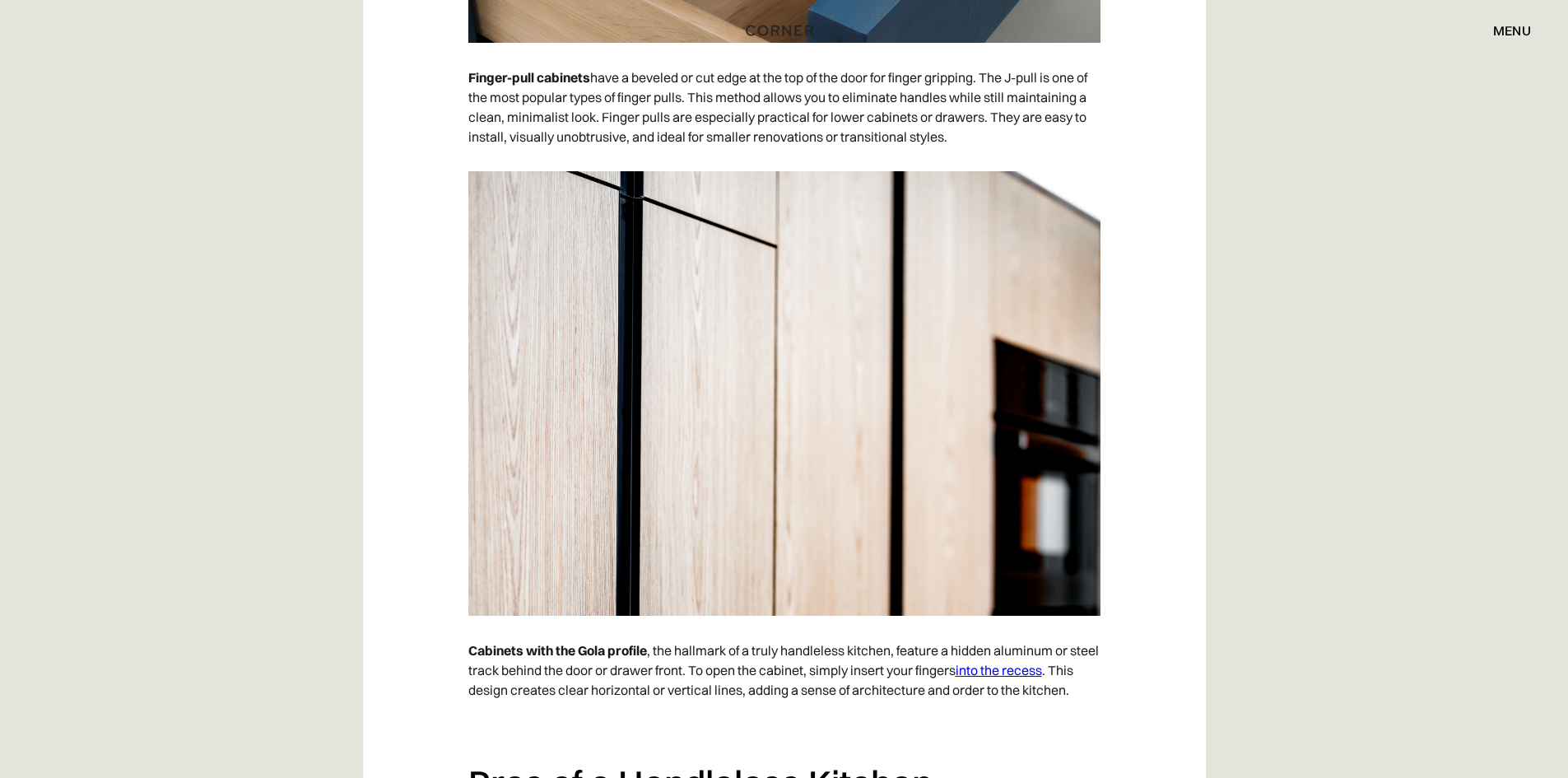
drag, startPoint x: 804, startPoint y: 468, endPoint x: 797, endPoint y: 480, distance: 13.9
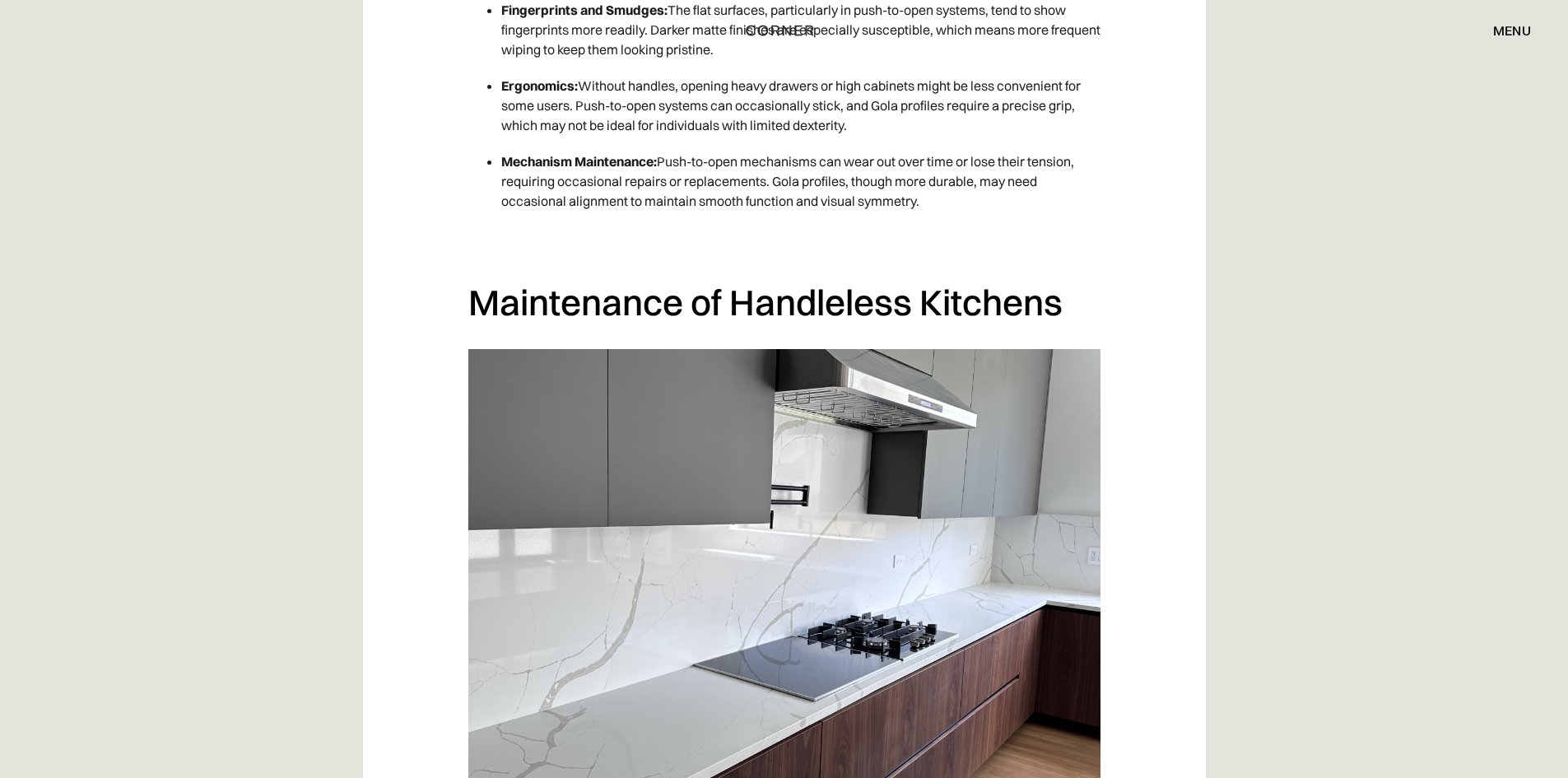
scroll to position [6420, 0]
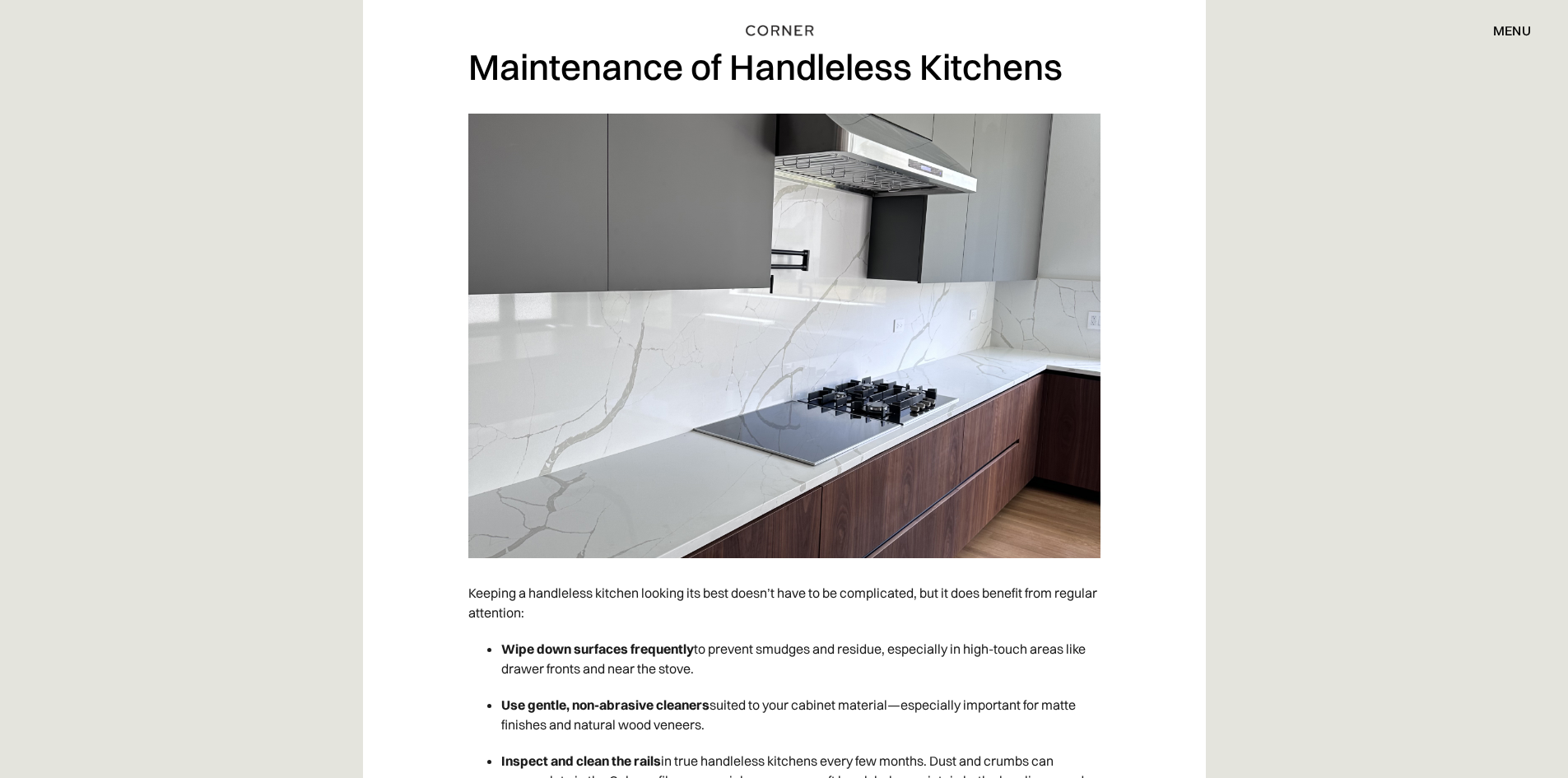
drag, startPoint x: 826, startPoint y: 440, endPoint x: 817, endPoint y: 453, distance: 15.8
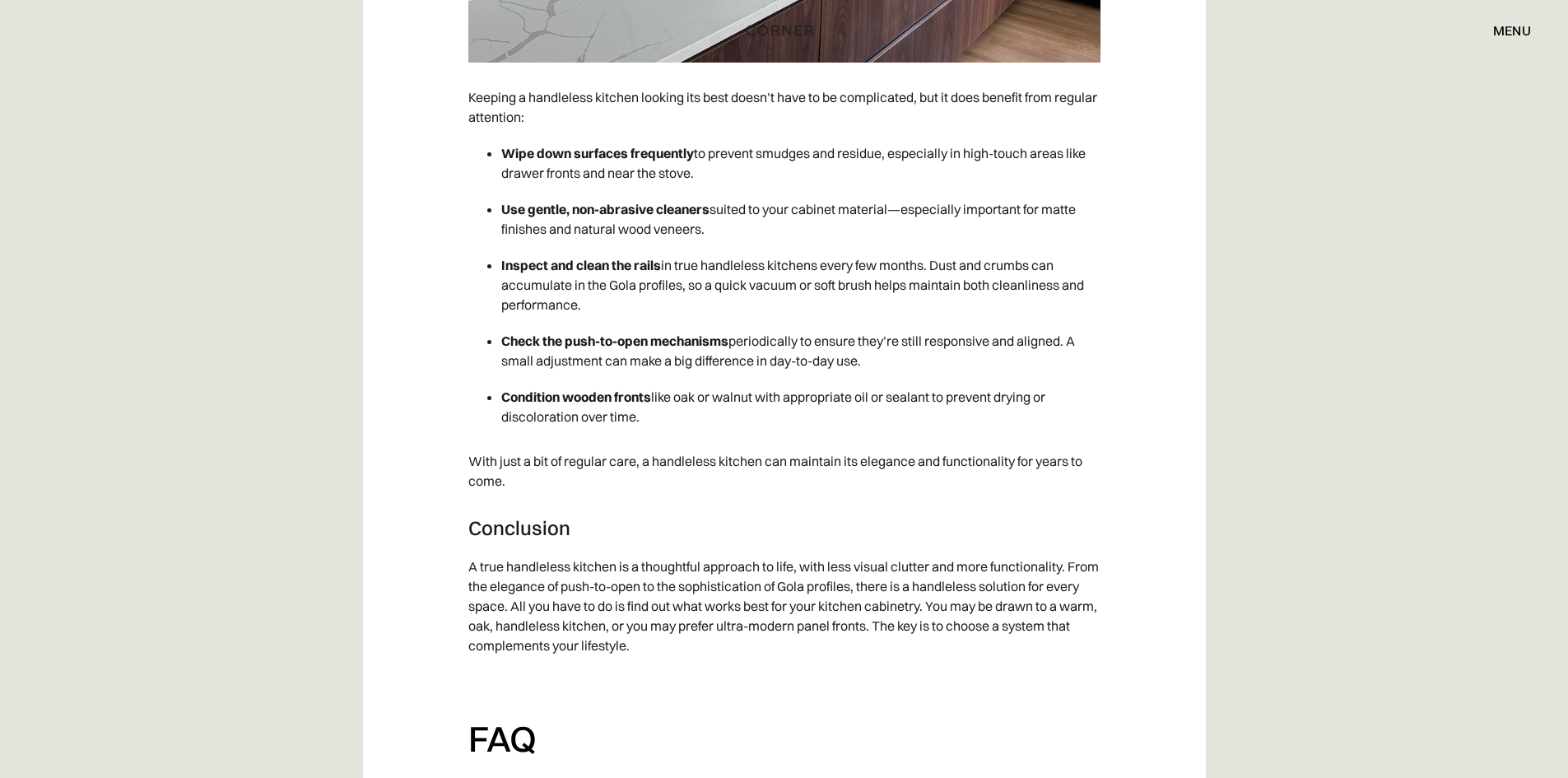
scroll to position [7162, 0]
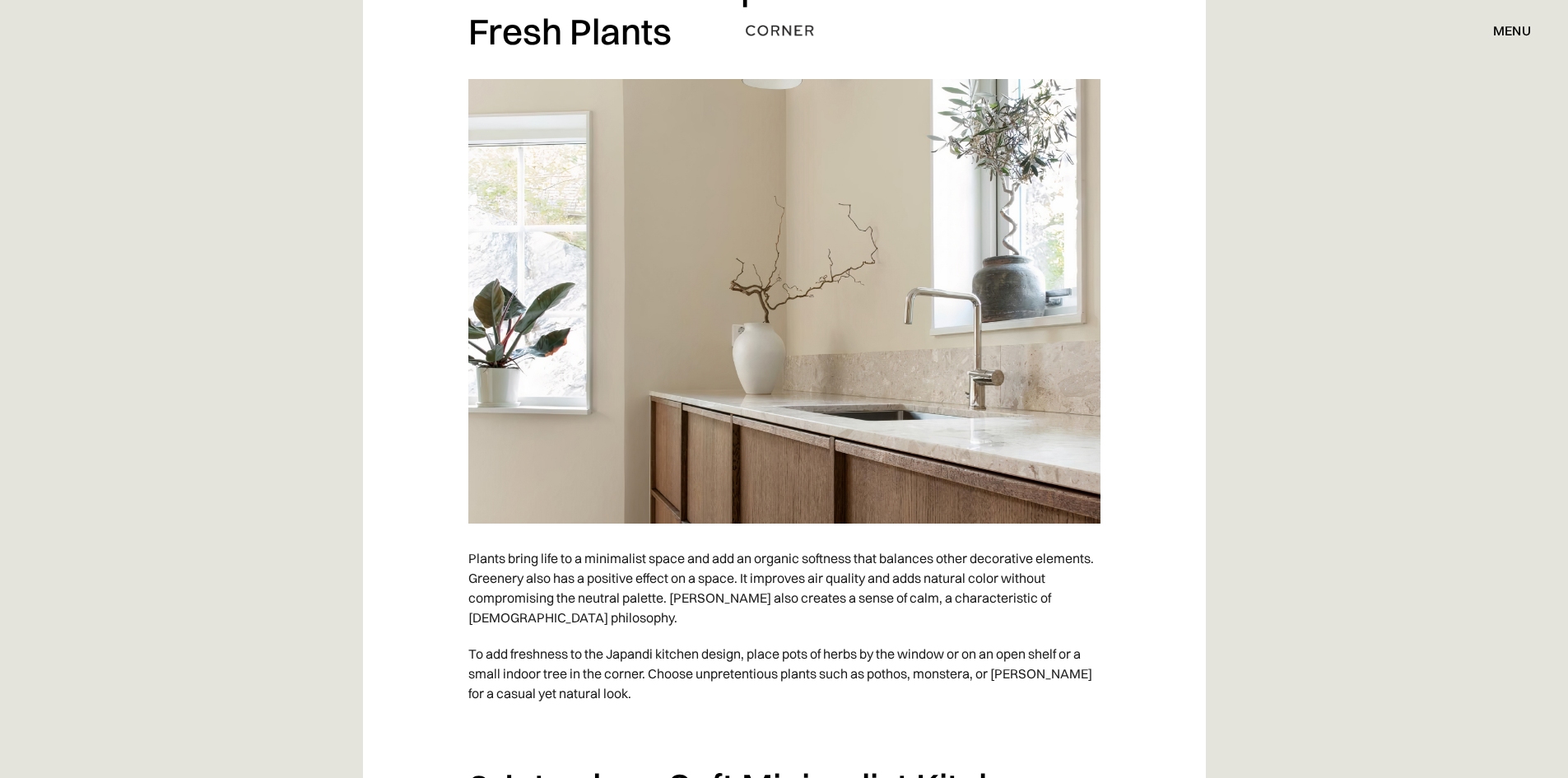
scroll to position [6256, 0]
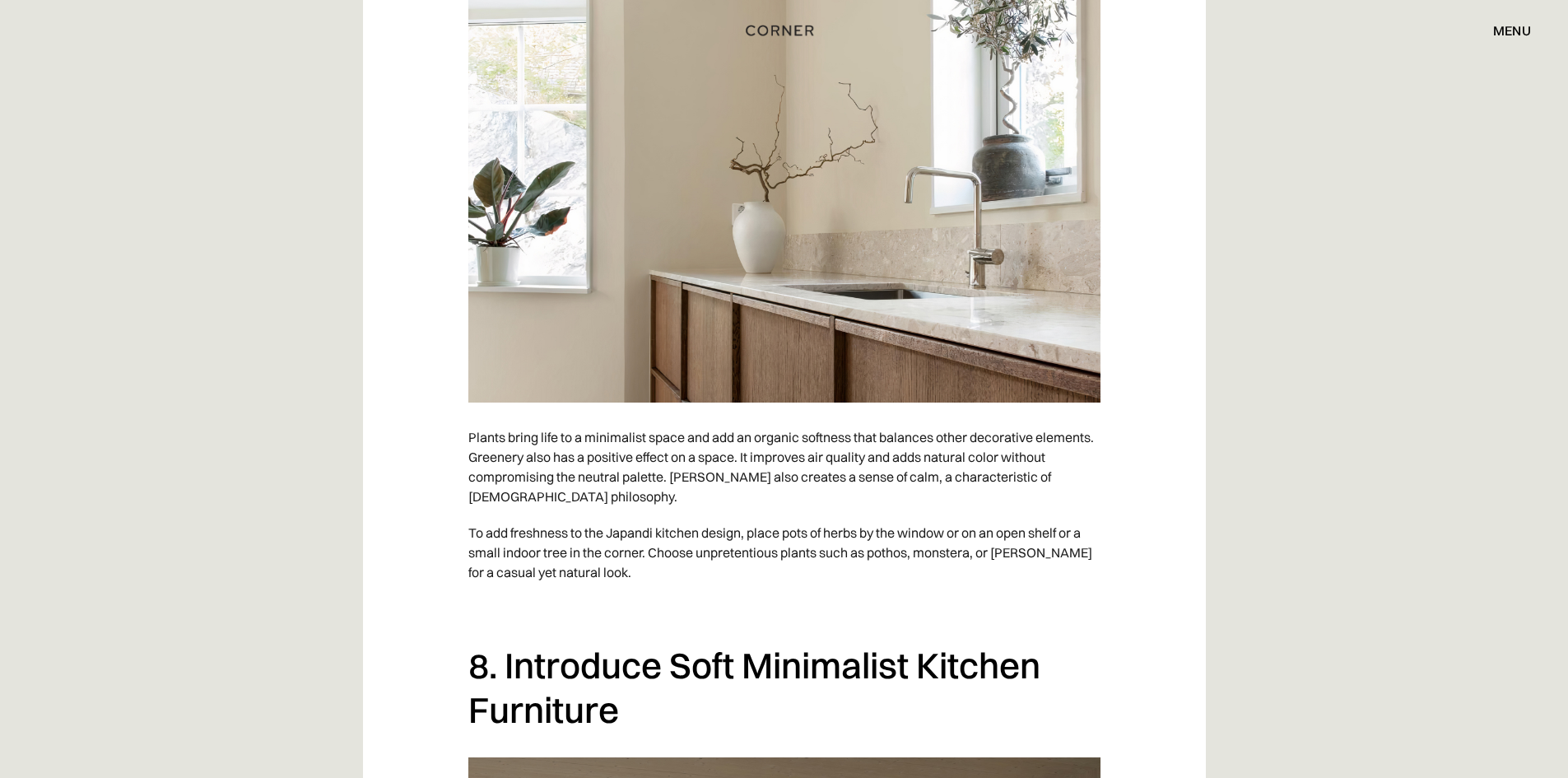
drag, startPoint x: 784, startPoint y: 236, endPoint x: 780, endPoint y: 247, distance: 11.7
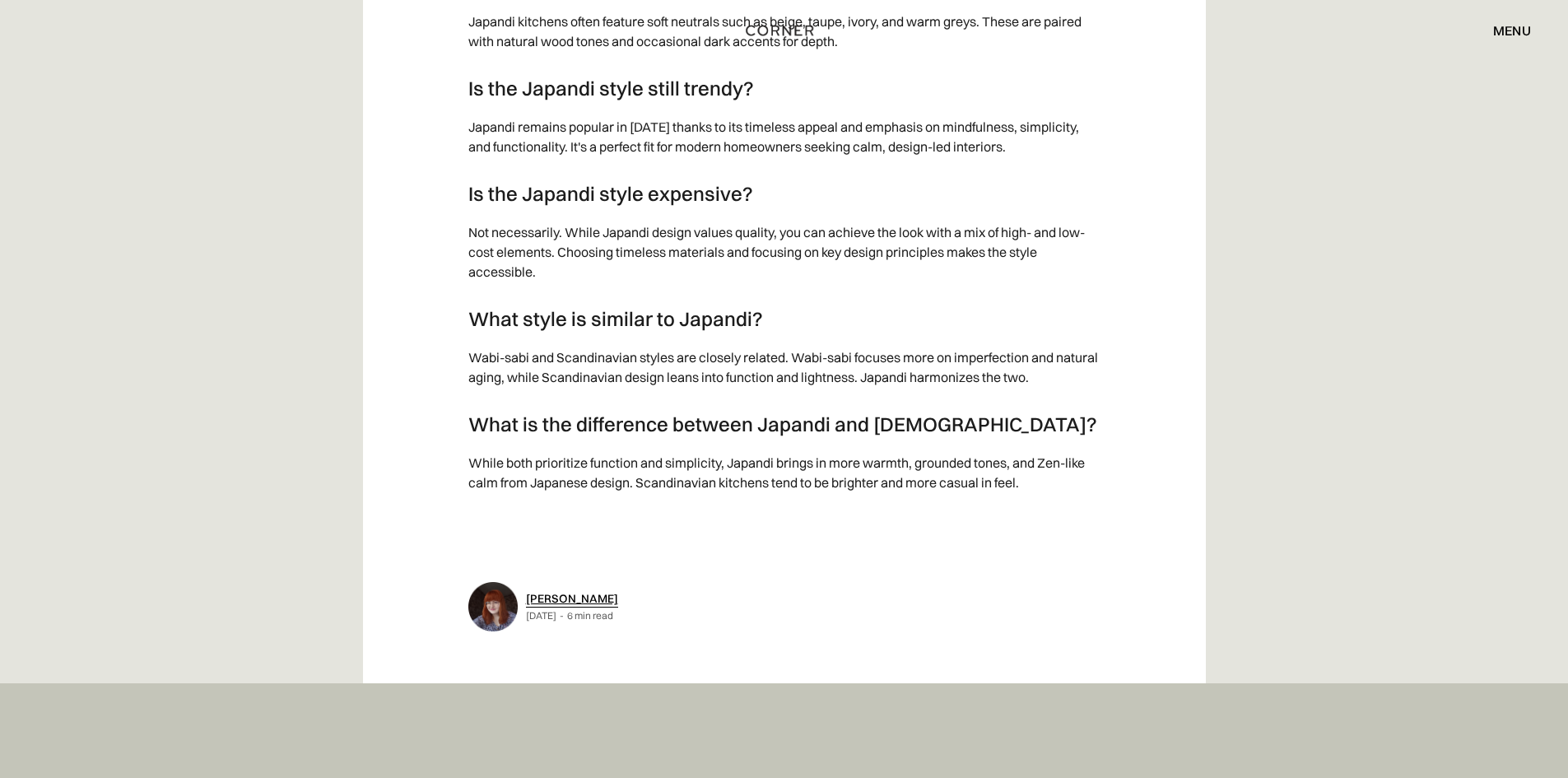
scroll to position [9713, 0]
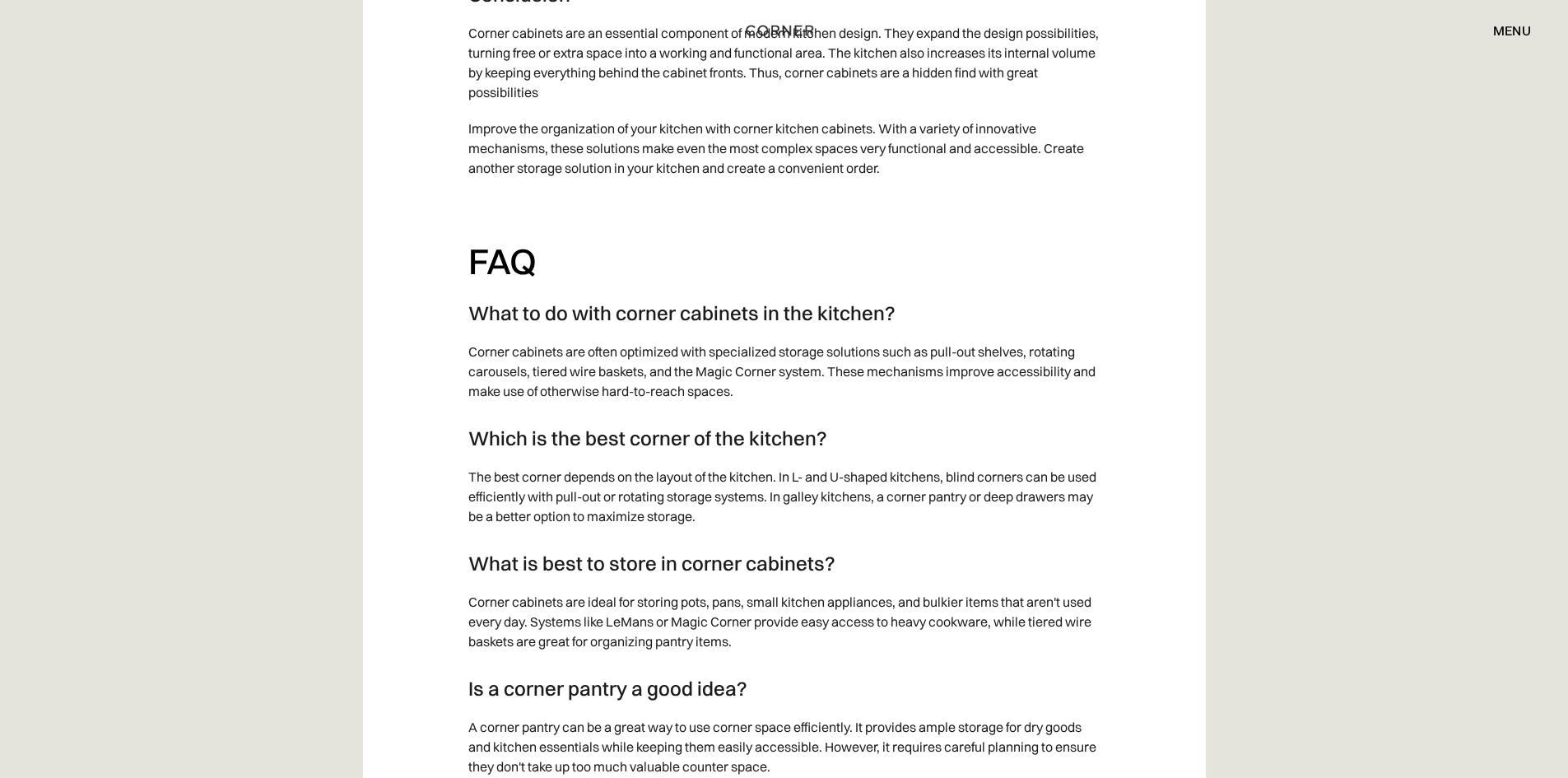
scroll to position [9631, 0]
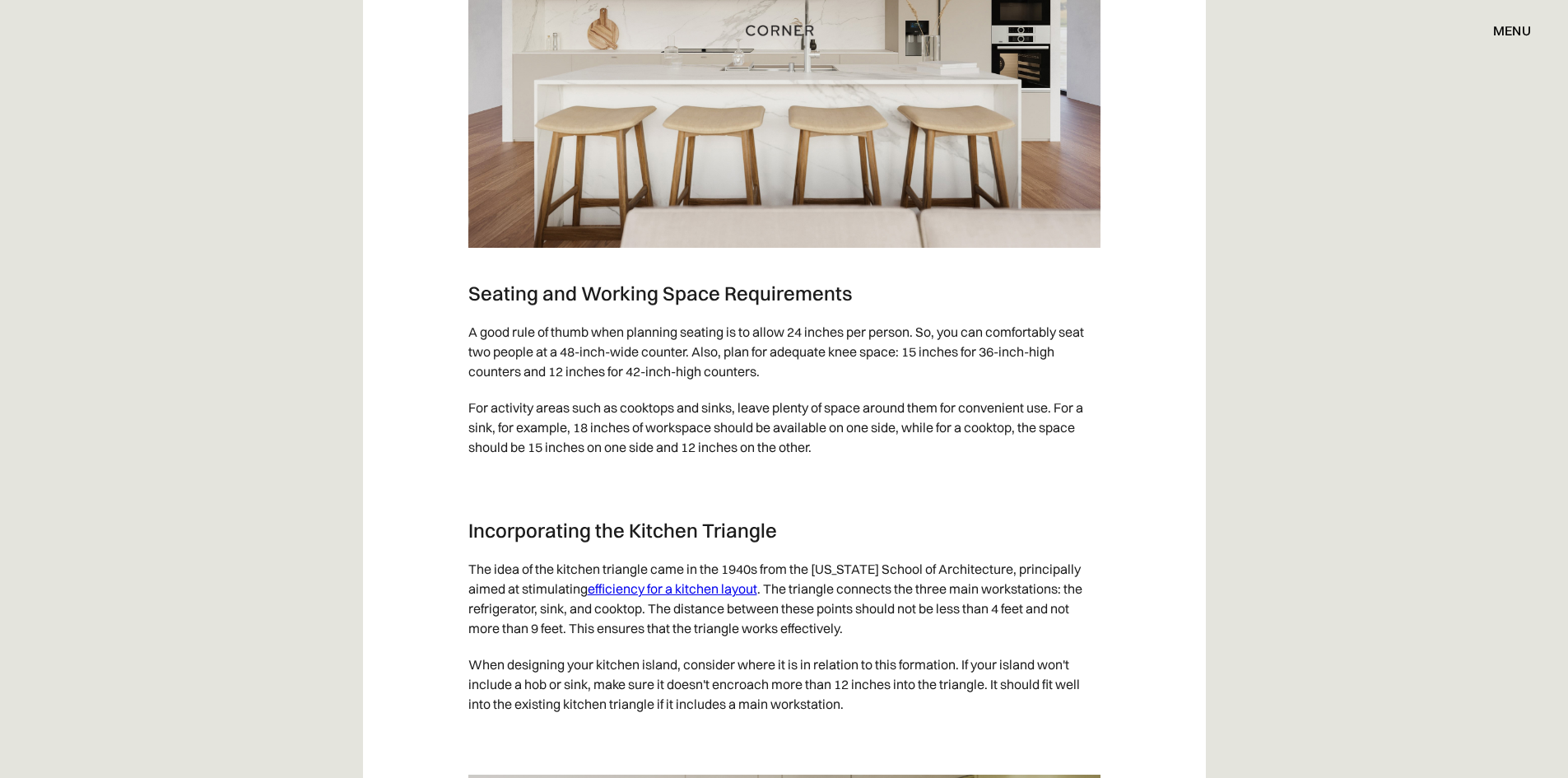
scroll to position [3046, 0]
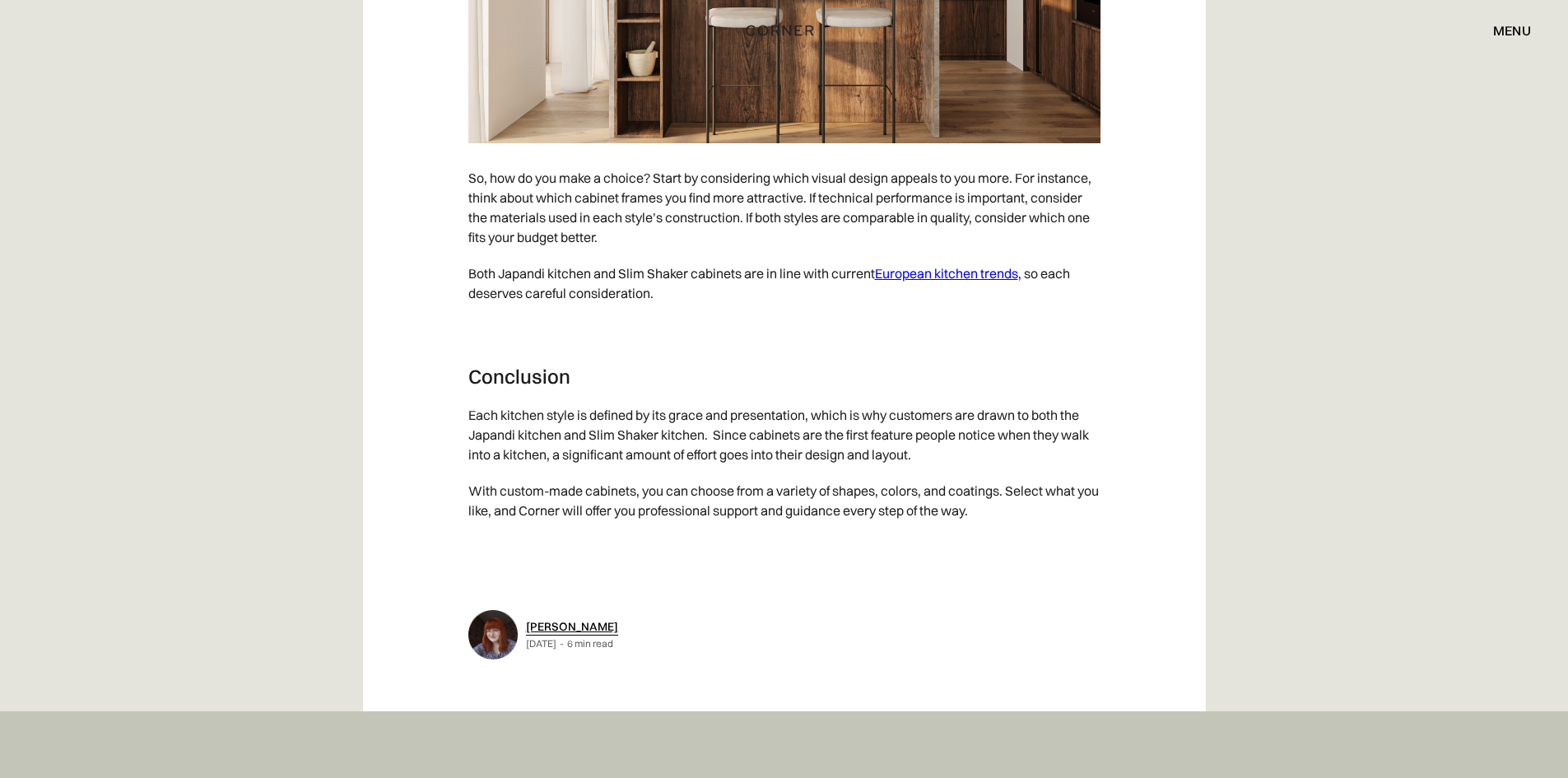
scroll to position [8314, 0]
